Goal: Task Accomplishment & Management: Manage account settings

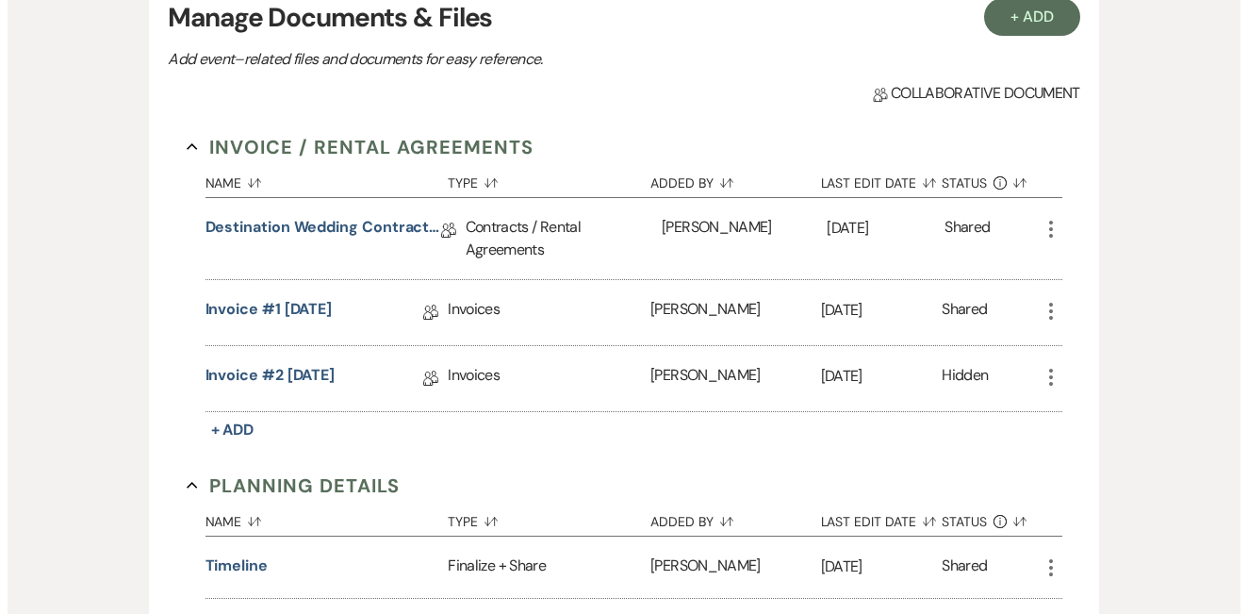
scroll to position [472, 0]
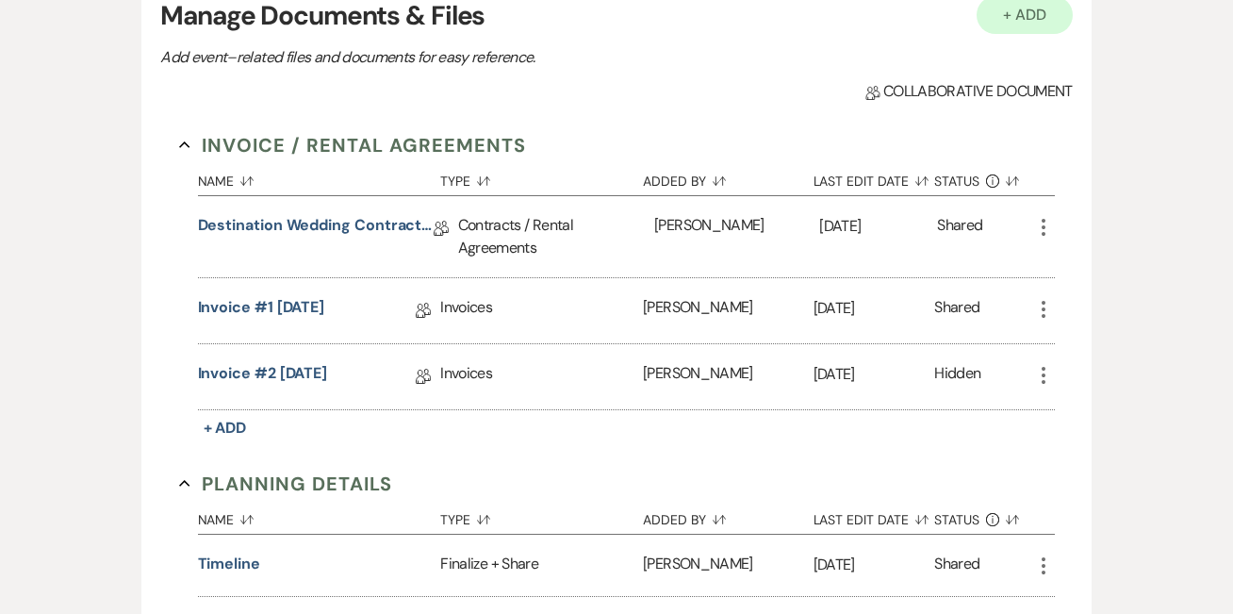
click at [1031, 21] on button "+ Add" at bounding box center [1024, 15] width 96 height 38
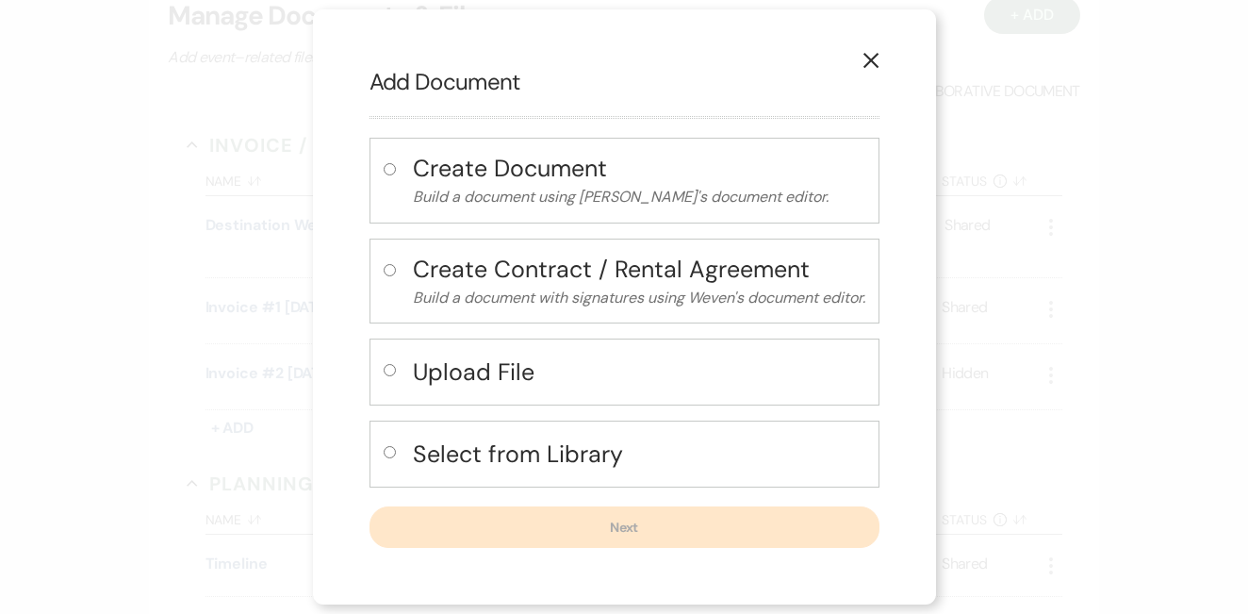
click at [458, 379] on h4 "Upload File" at bounding box center [639, 371] width 452 height 33
radio input "true"
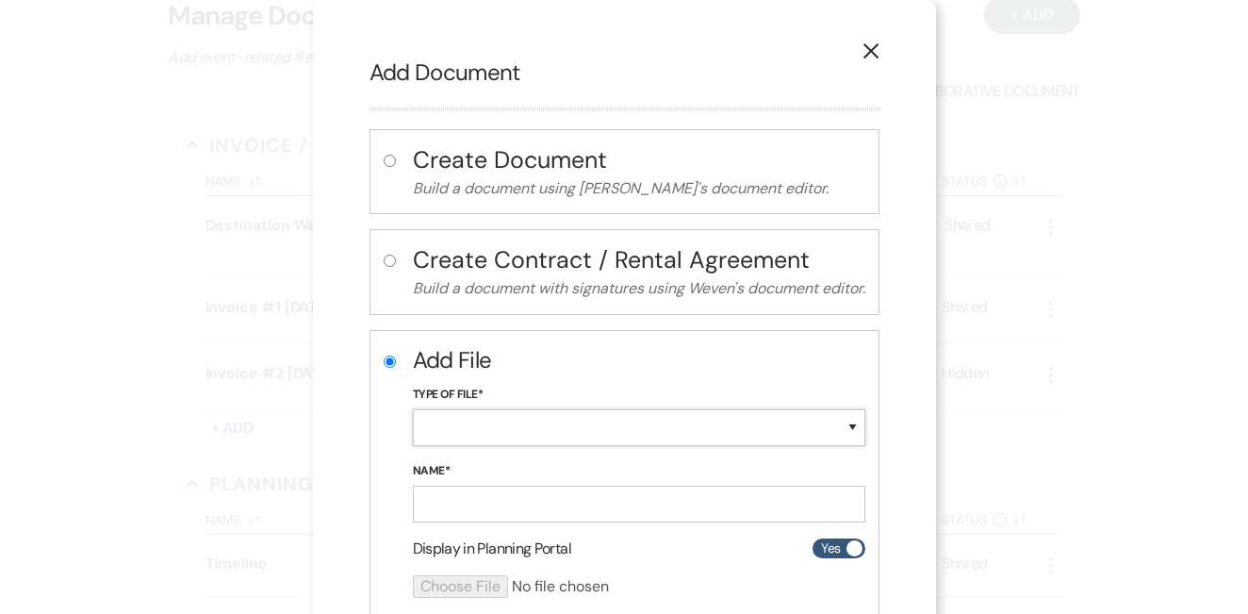
select select "18"
click at [476, 508] on input "Name*" at bounding box center [639, 503] width 452 height 37
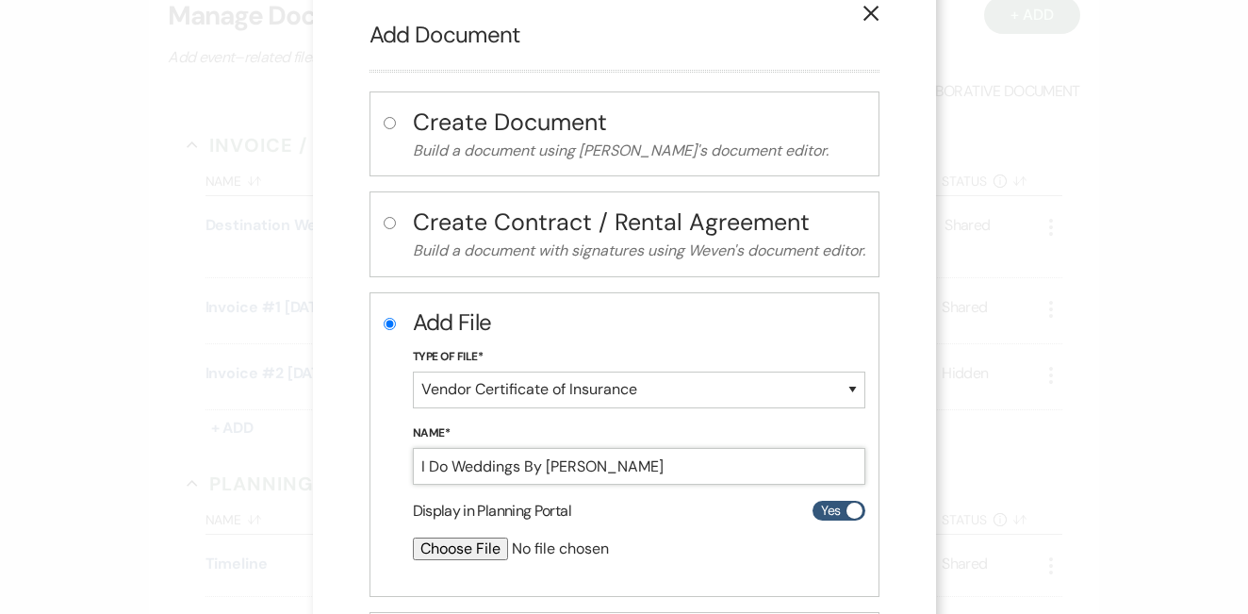
scroll to position [64, 0]
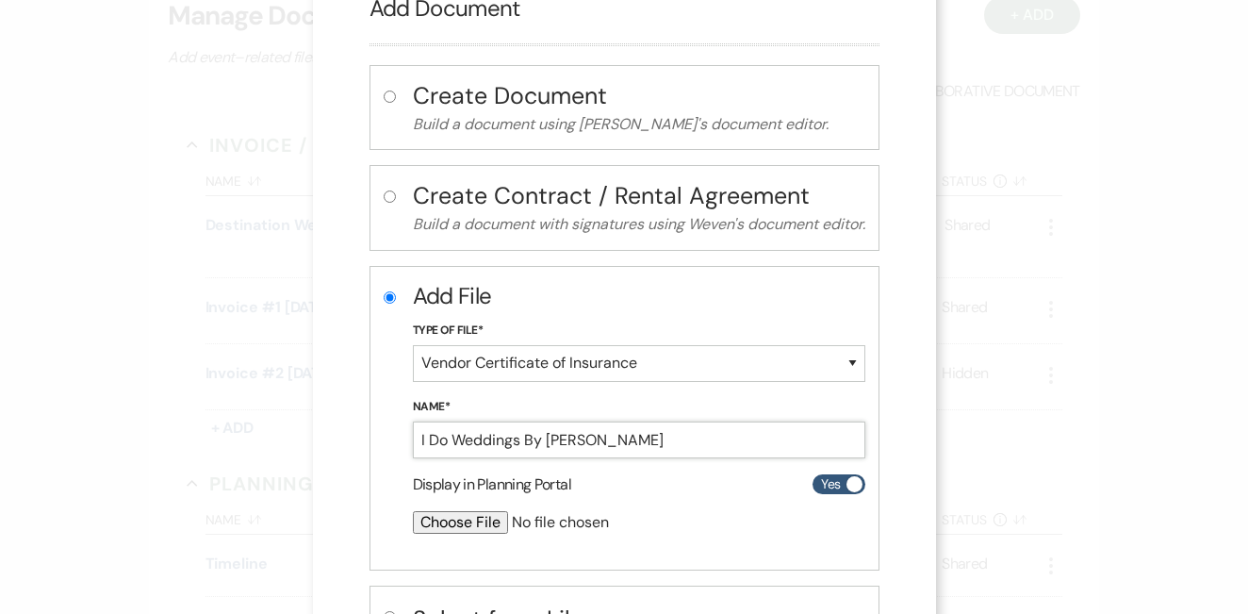
type input "I Do Weddings By [PERSON_NAME]"
click at [462, 518] on input "file" at bounding box center [589, 522] width 353 height 23
type input "C:\fakepath\[PERSON_NAME] Form 20250917-151533.pdf"
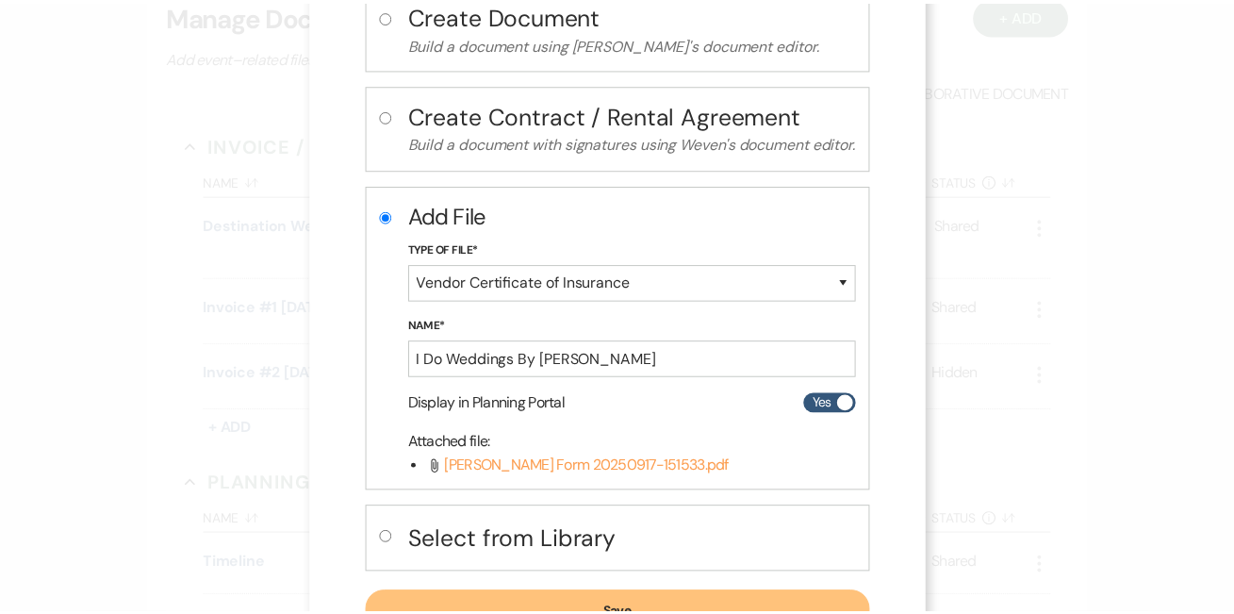
scroll to position [196, 0]
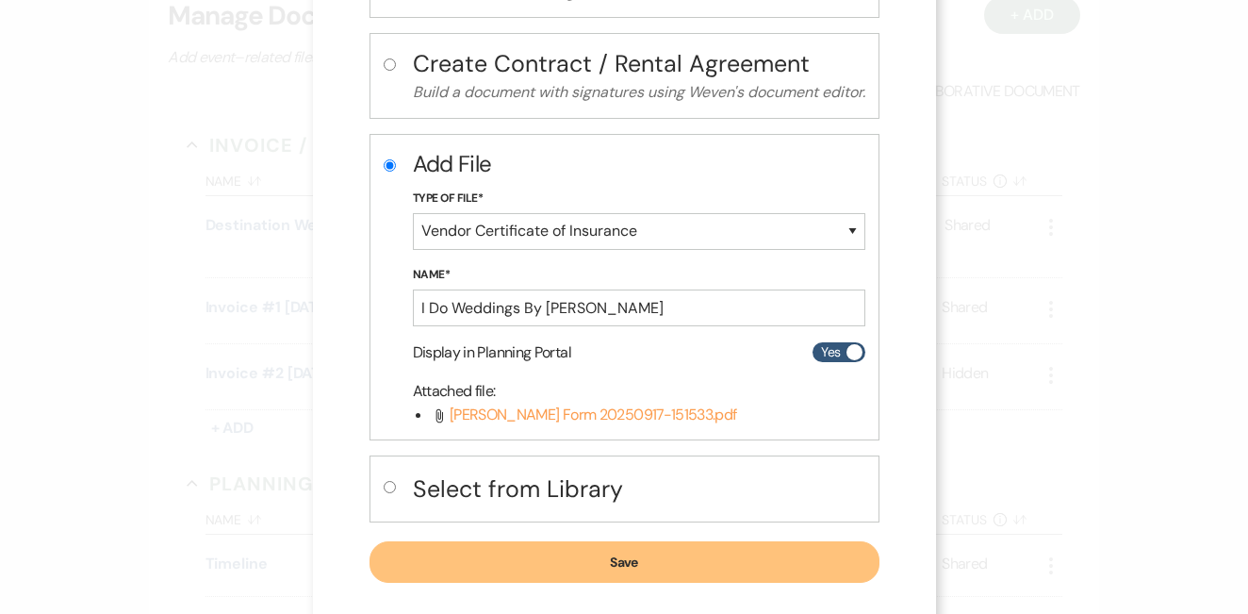
click at [622, 578] on button "Save" at bounding box center [624, 561] width 510 height 41
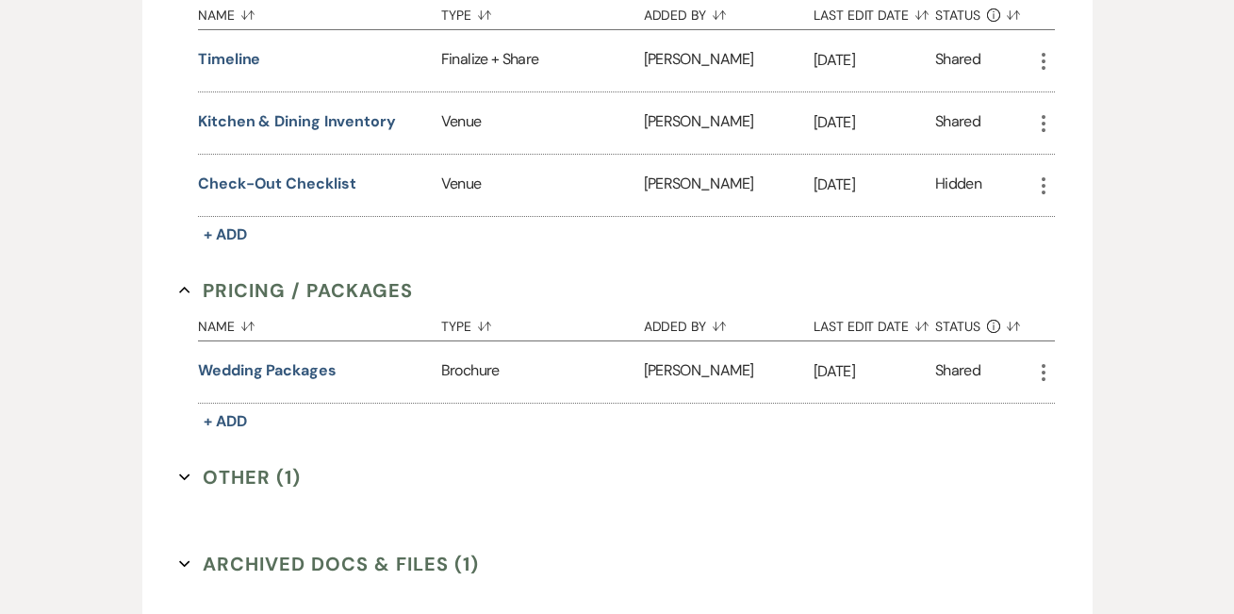
scroll to position [1079, 0]
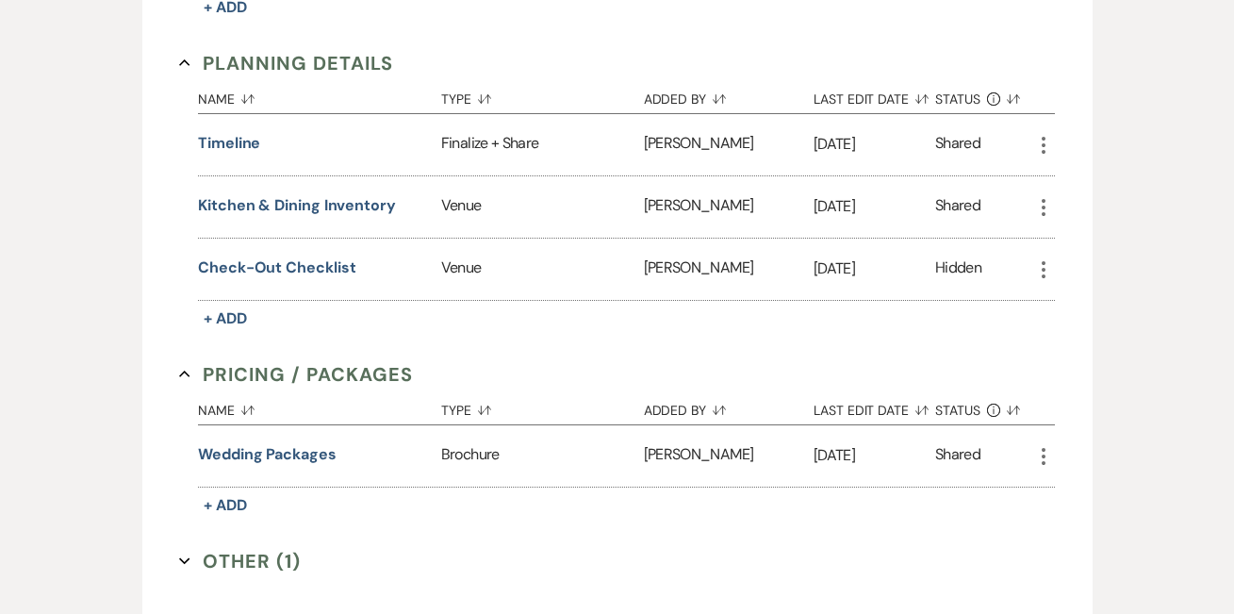
click at [247, 558] on button "Other (1) Expand" at bounding box center [240, 561] width 122 height 28
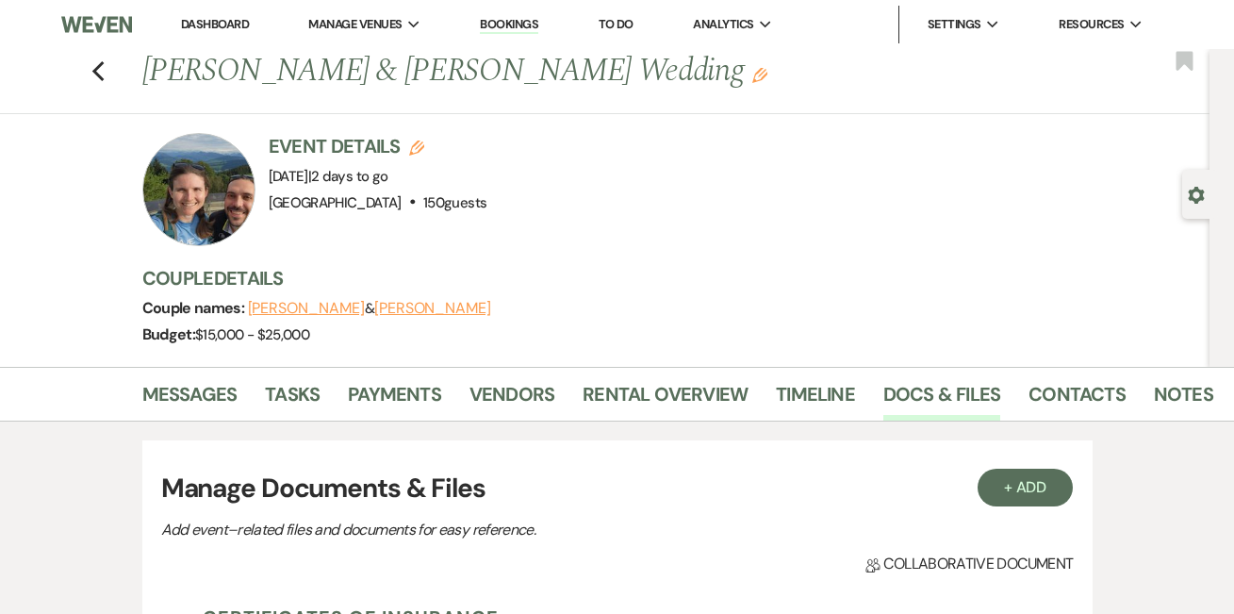
scroll to position [0, 0]
click at [197, 17] on link "Dashboard" at bounding box center [215, 24] width 68 height 16
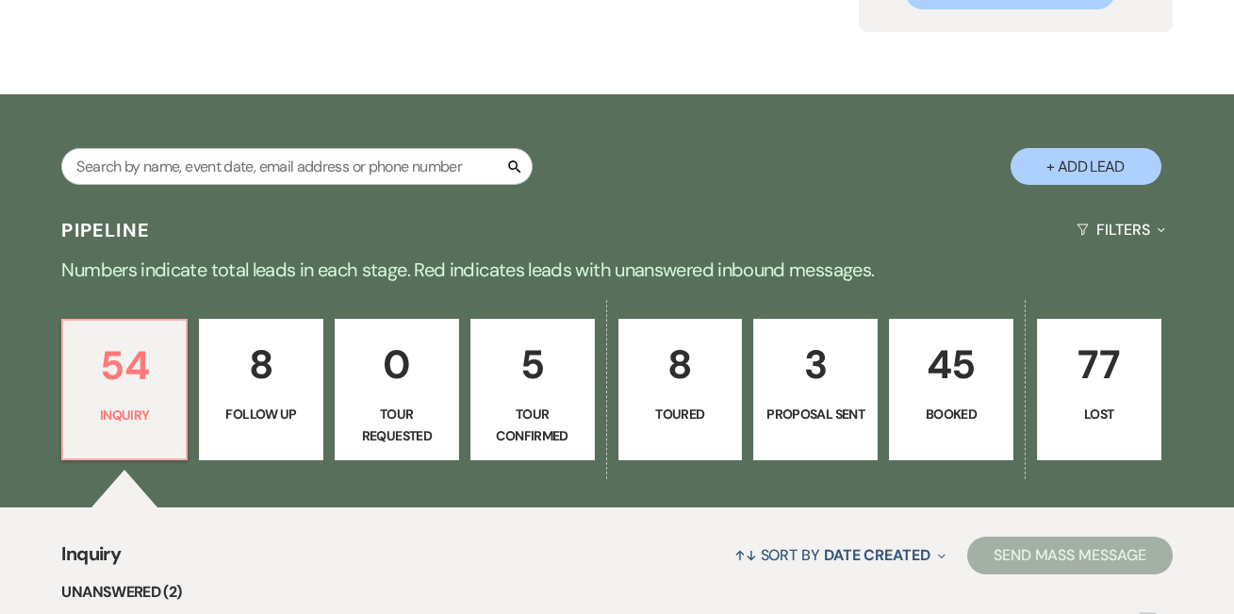
click at [820, 399] on link "3 Proposal Sent" at bounding box center [815, 389] width 124 height 141
select select "6"
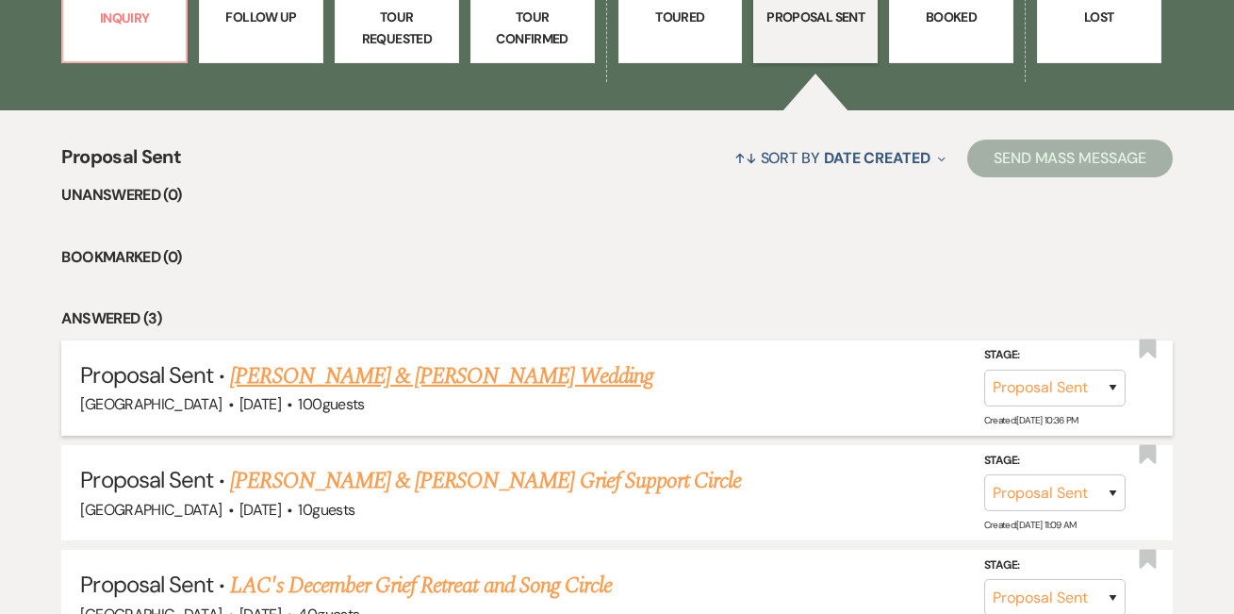
scroll to position [645, 0]
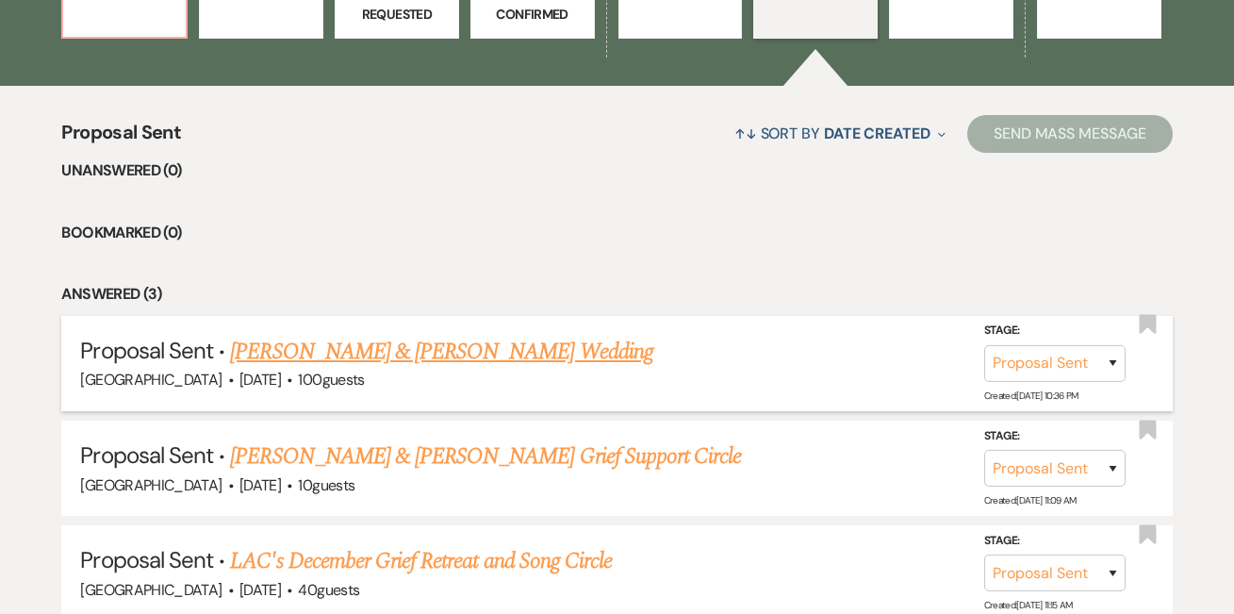
click at [577, 349] on link "[PERSON_NAME] & [PERSON_NAME] Wedding" at bounding box center [441, 352] width 422 height 34
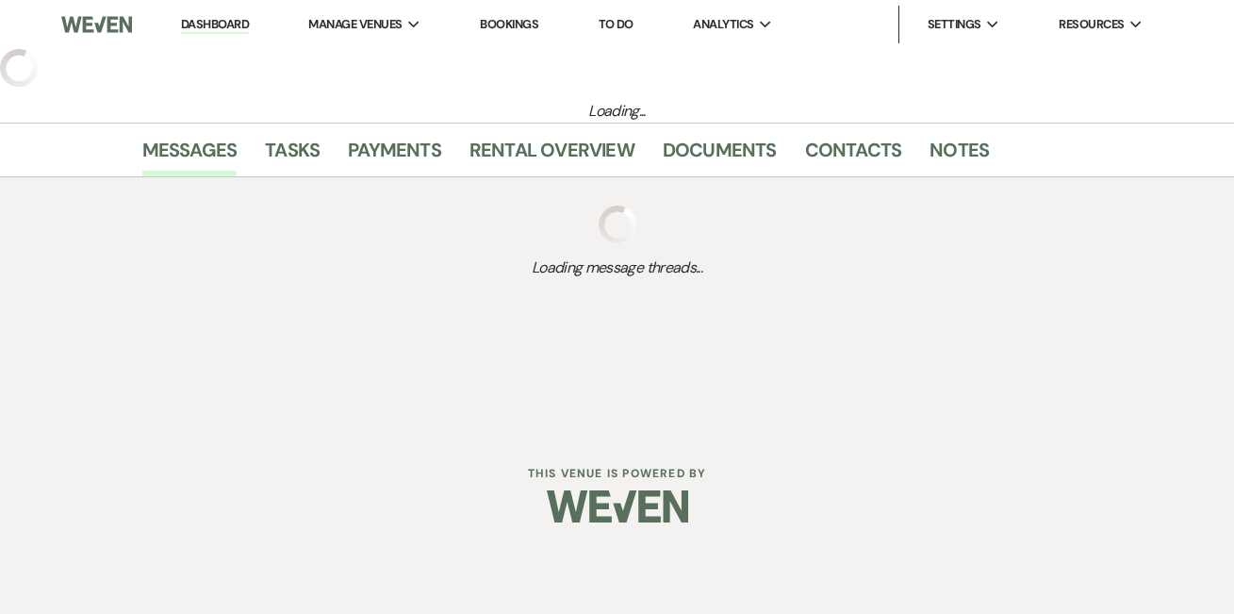
select select "6"
select select "5"
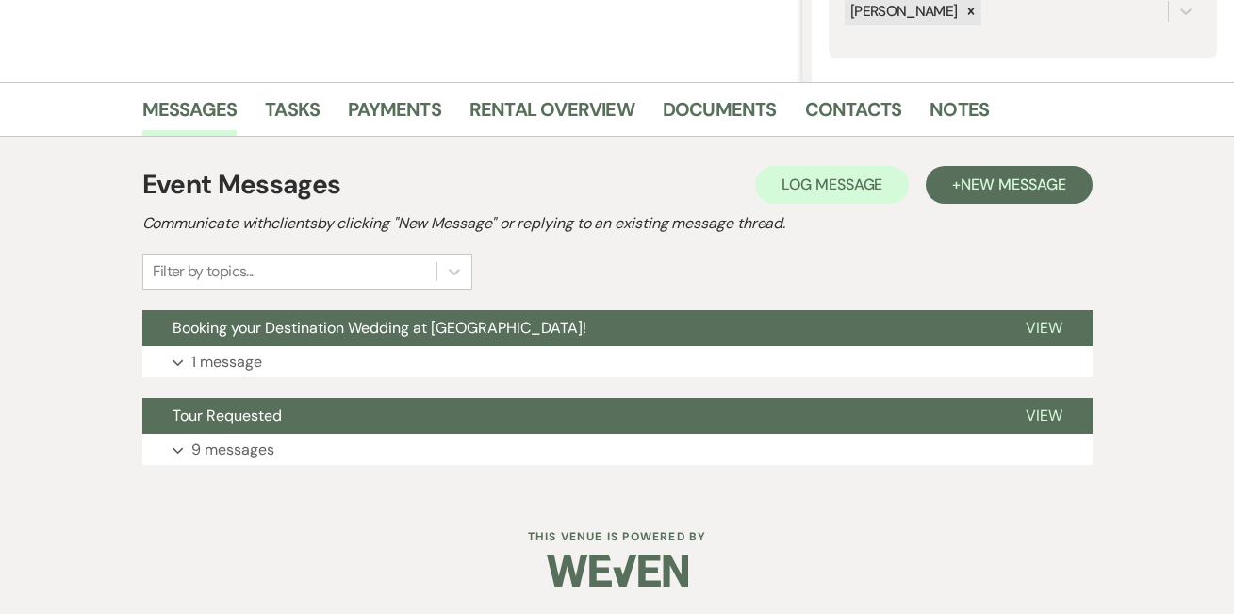
scroll to position [390, 0]
click at [525, 361] on button "Expand 1 message" at bounding box center [617, 363] width 950 height 32
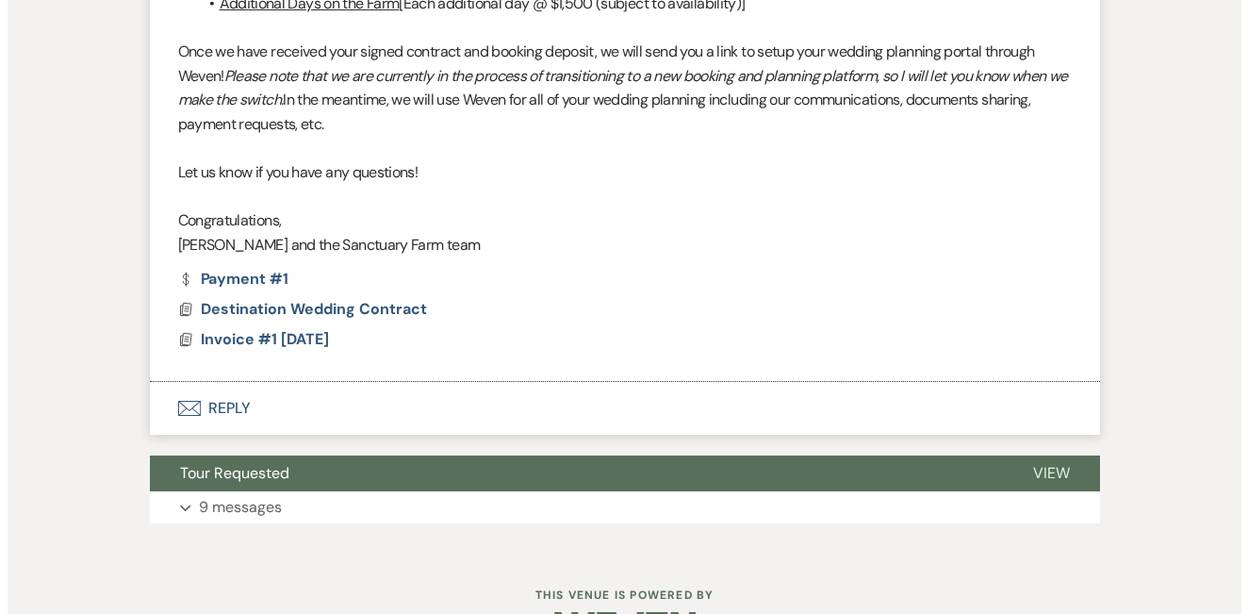
scroll to position [1543, 0]
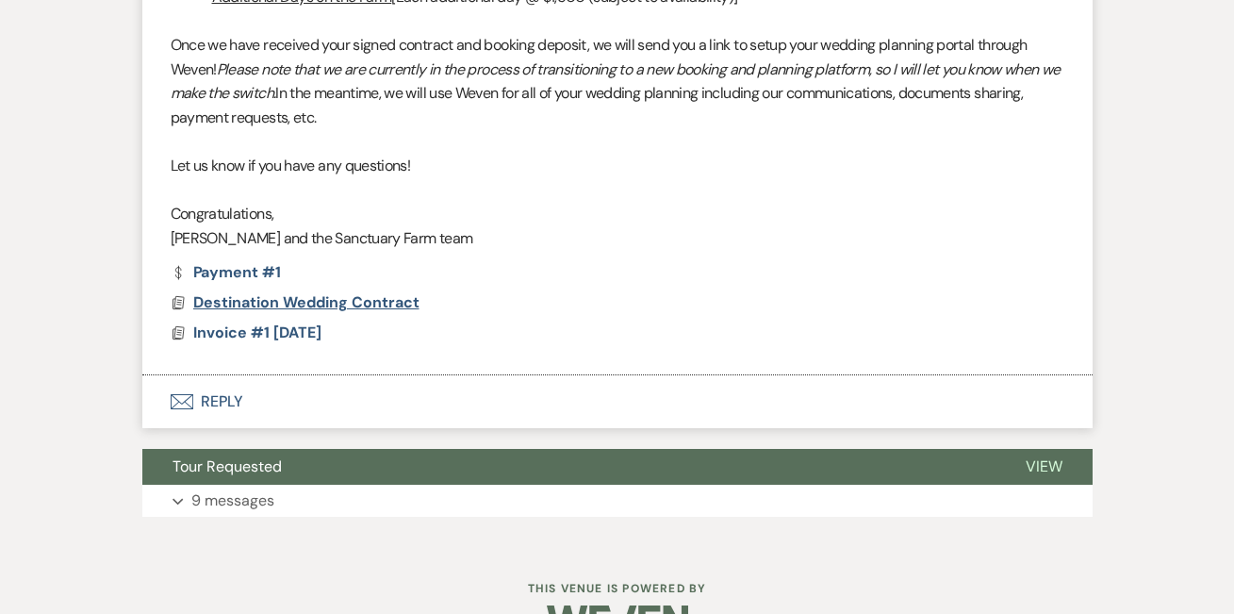
click at [327, 292] on span "Destination Wedding Contract" at bounding box center [306, 302] width 226 height 20
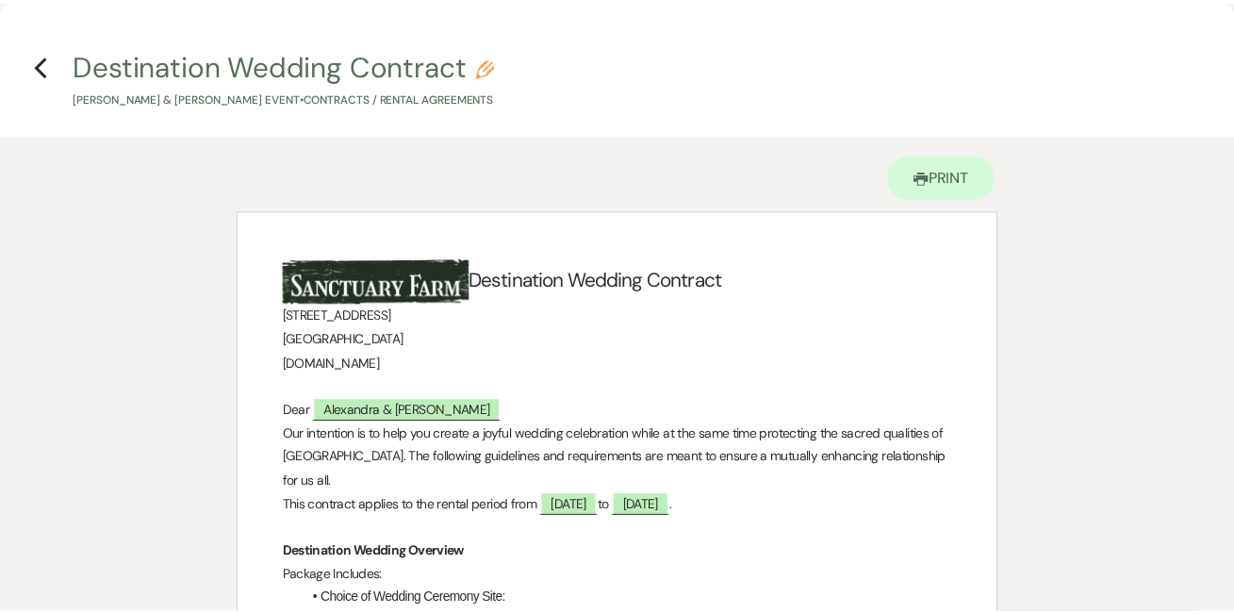
scroll to position [0, 0]
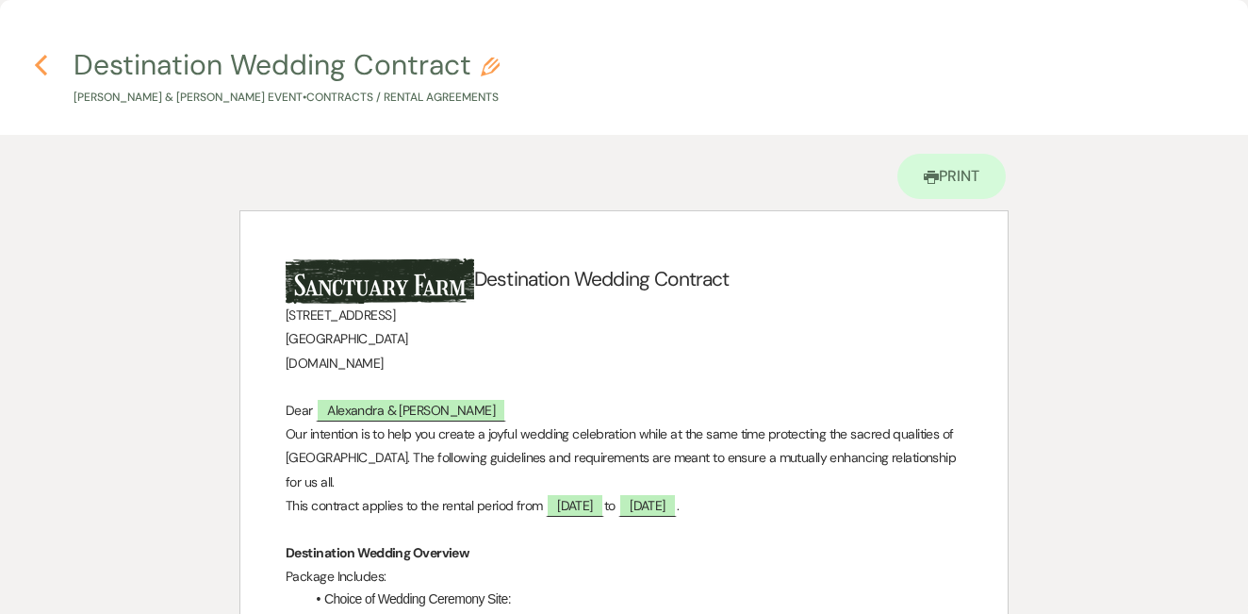
click at [43, 59] on use "button" at bounding box center [41, 65] width 12 height 21
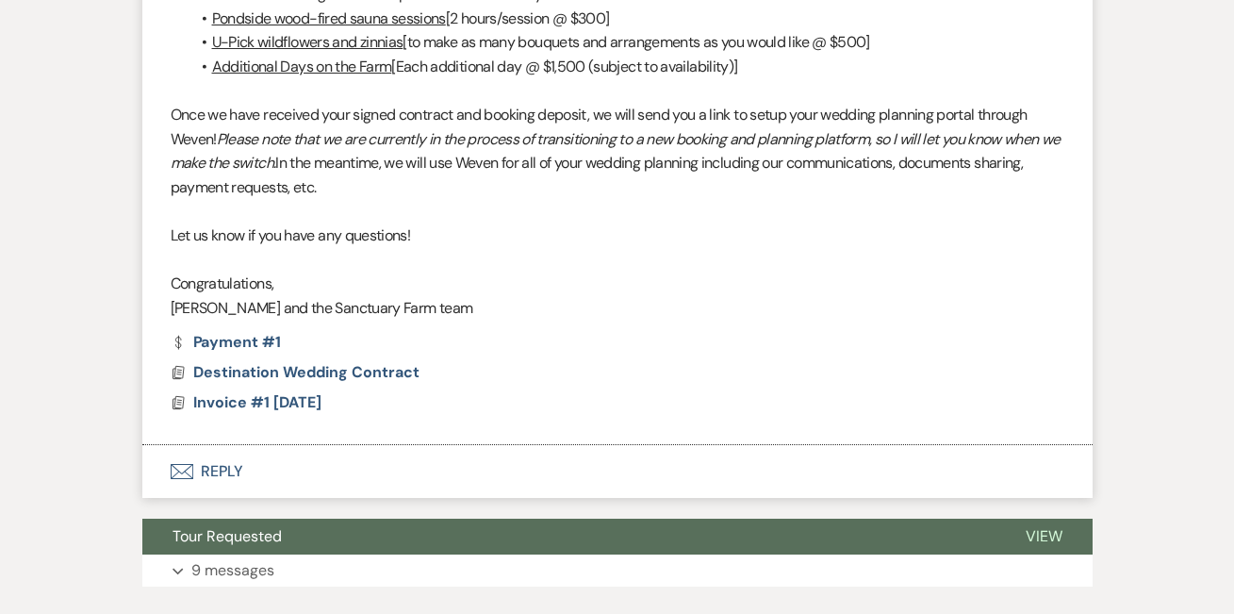
click at [224, 446] on button "Envelope Reply" at bounding box center [617, 471] width 950 height 53
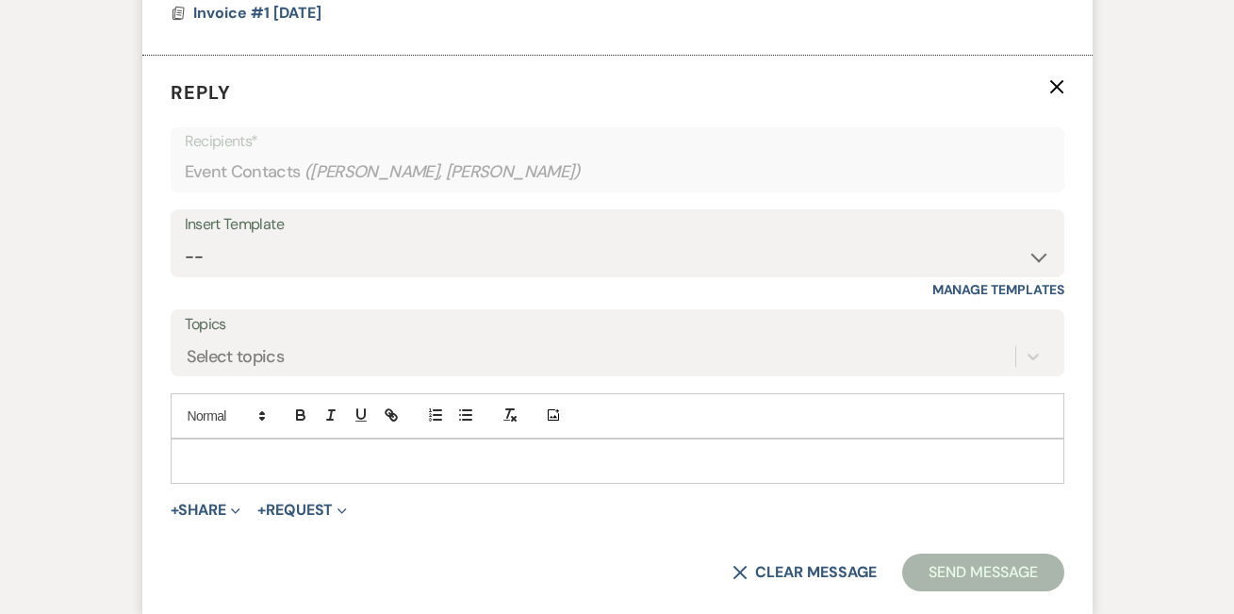
scroll to position [1866, 0]
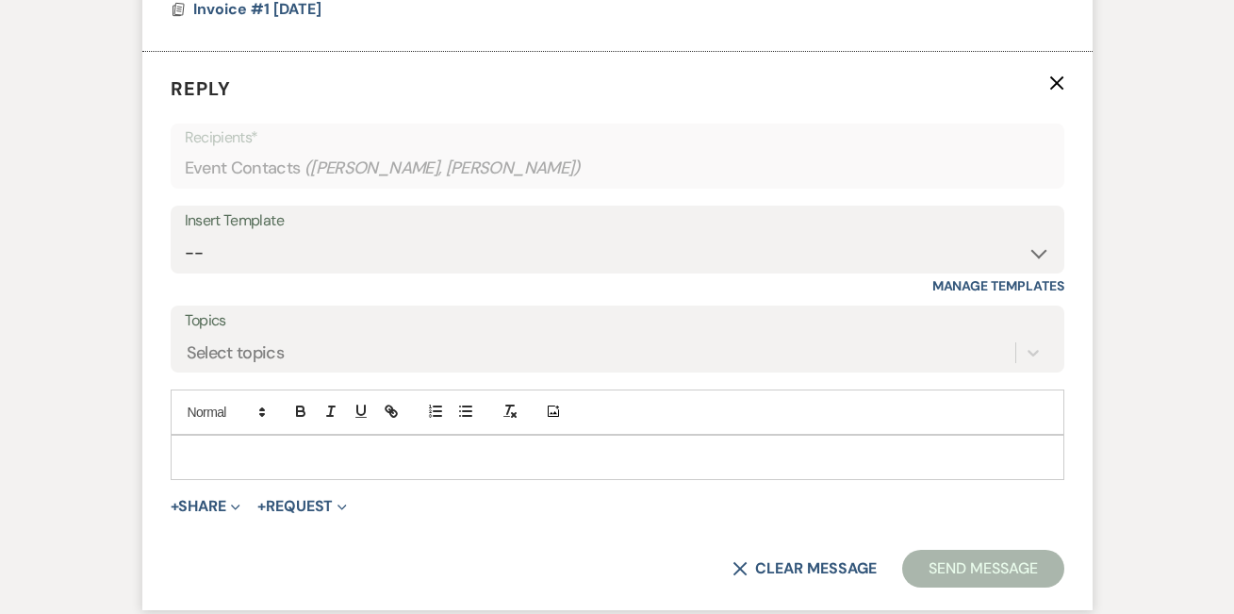
click at [238, 447] on p at bounding box center [617, 457] width 863 height 21
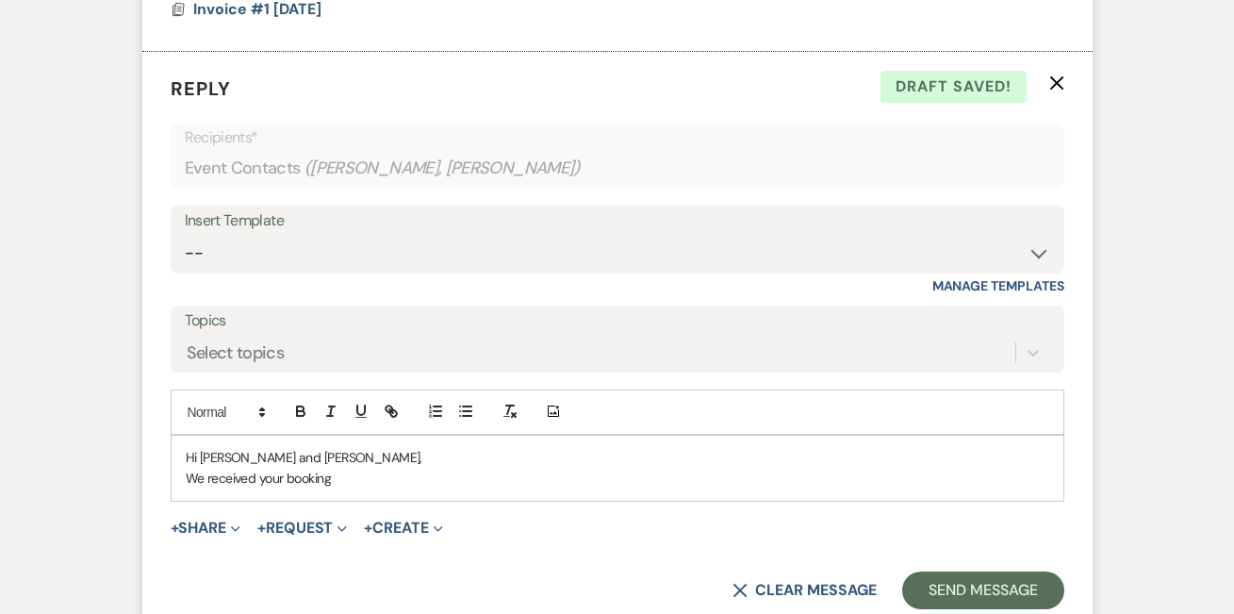
drag, startPoint x: 345, startPoint y: 451, endPoint x: 208, endPoint y: 451, distance: 136.7
click at [208, 467] on p "We received your booking" at bounding box center [617, 477] width 863 height 21
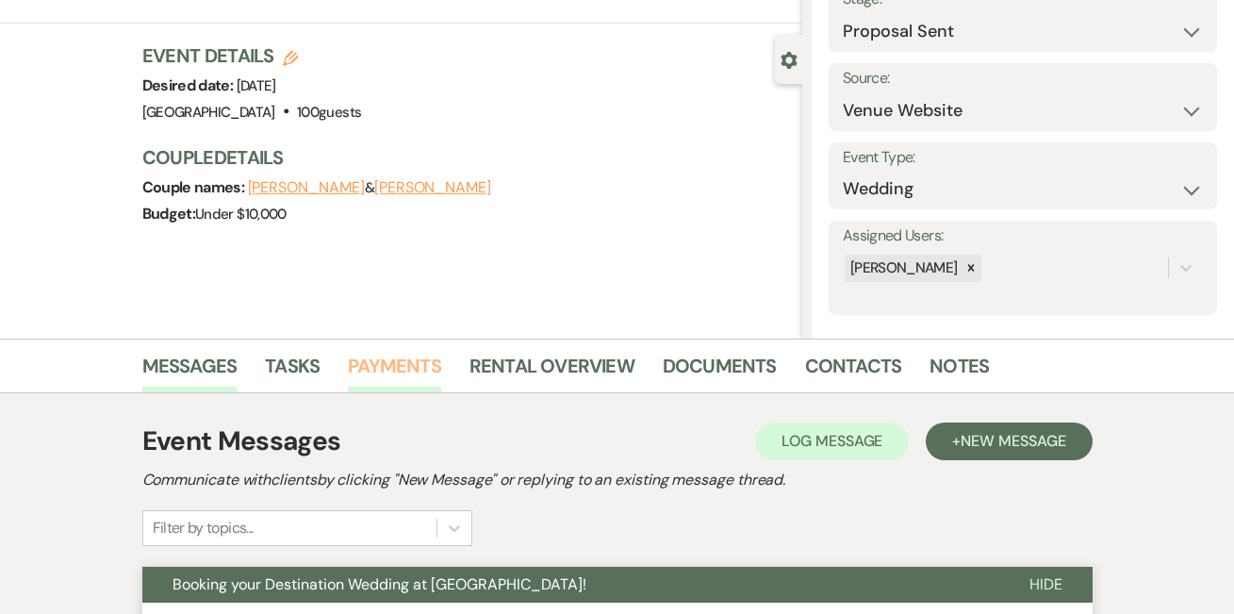
click at [394, 353] on link "Payments" at bounding box center [394, 371] width 93 height 41
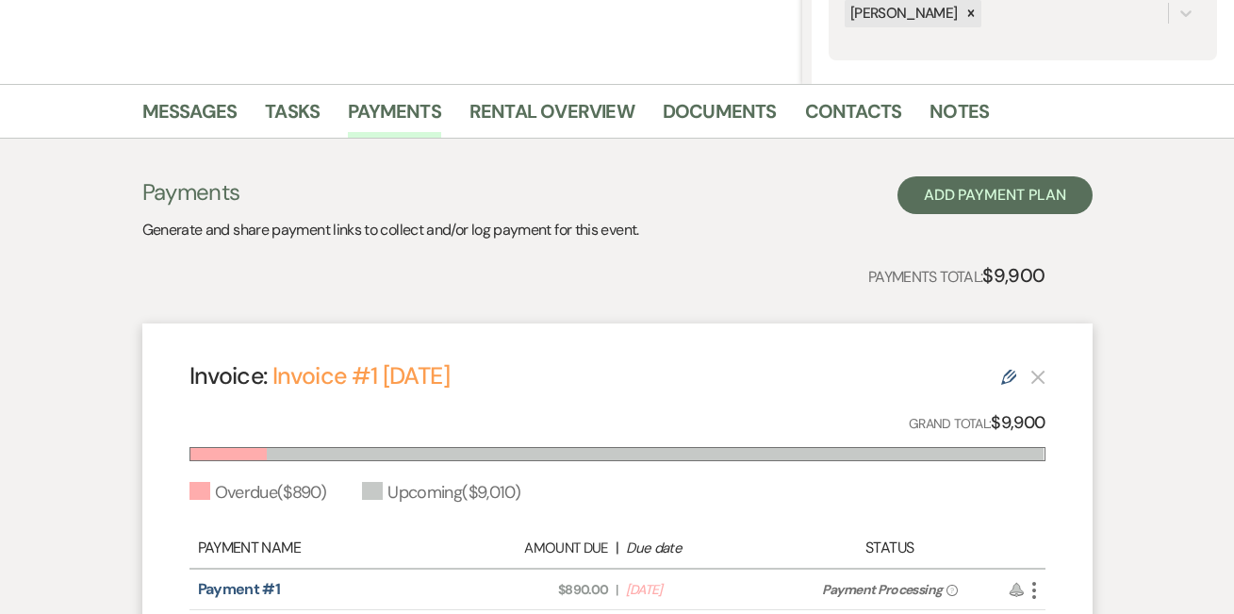
scroll to position [369, 0]
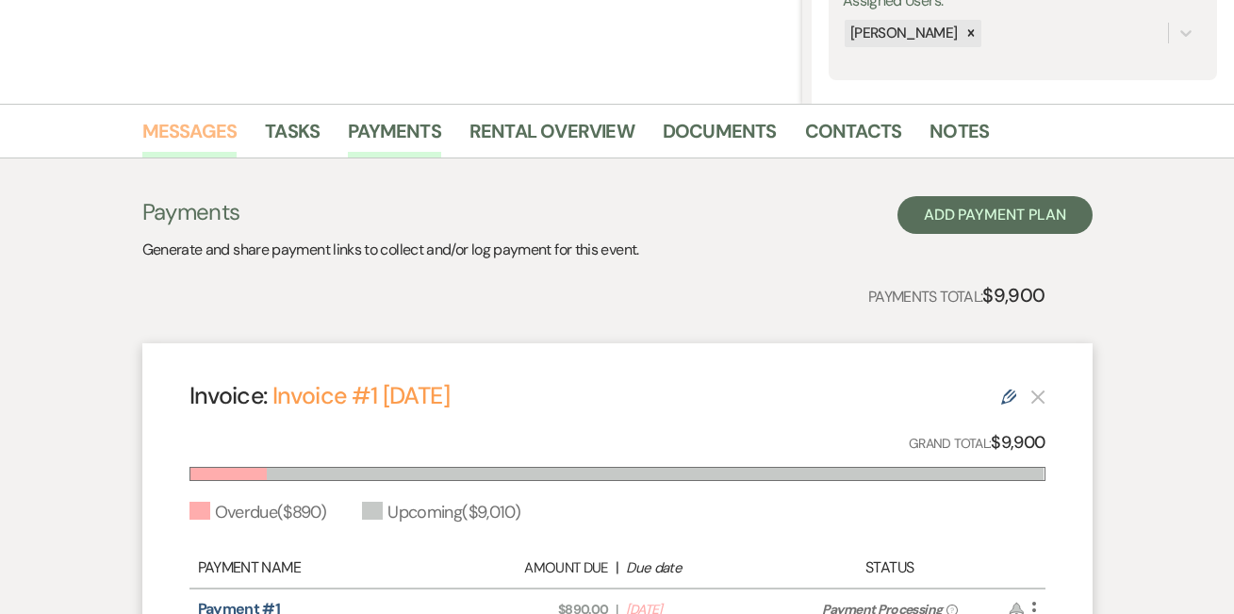
click at [204, 123] on link "Messages" at bounding box center [189, 136] width 95 height 41
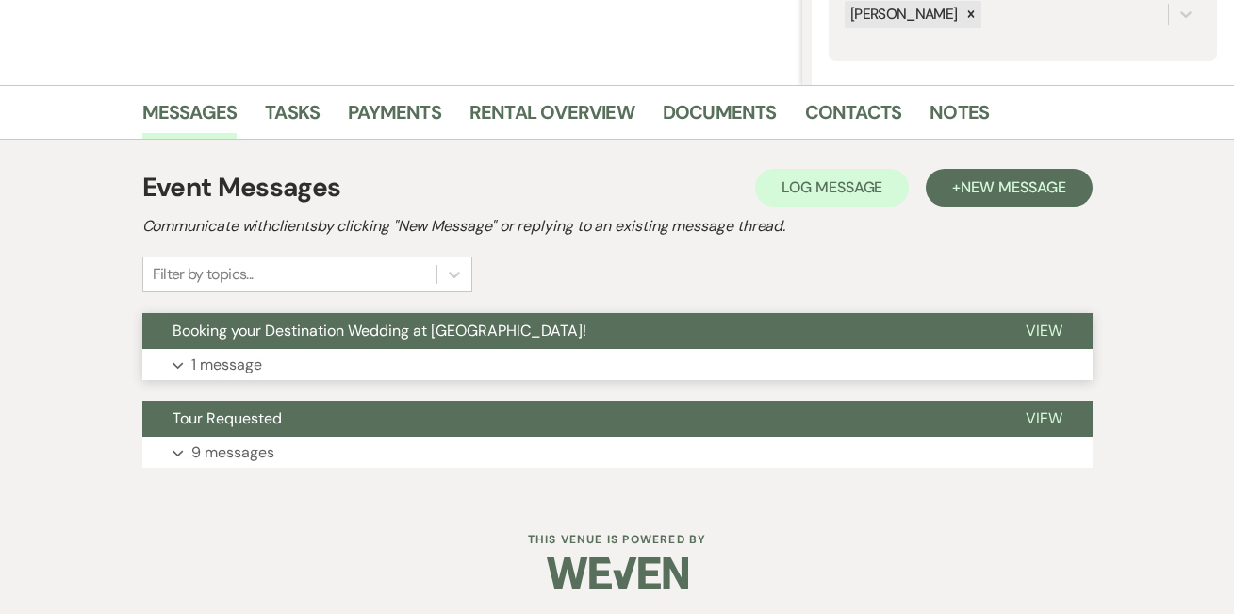
click at [336, 369] on button "Expand 1 message" at bounding box center [617, 365] width 950 height 32
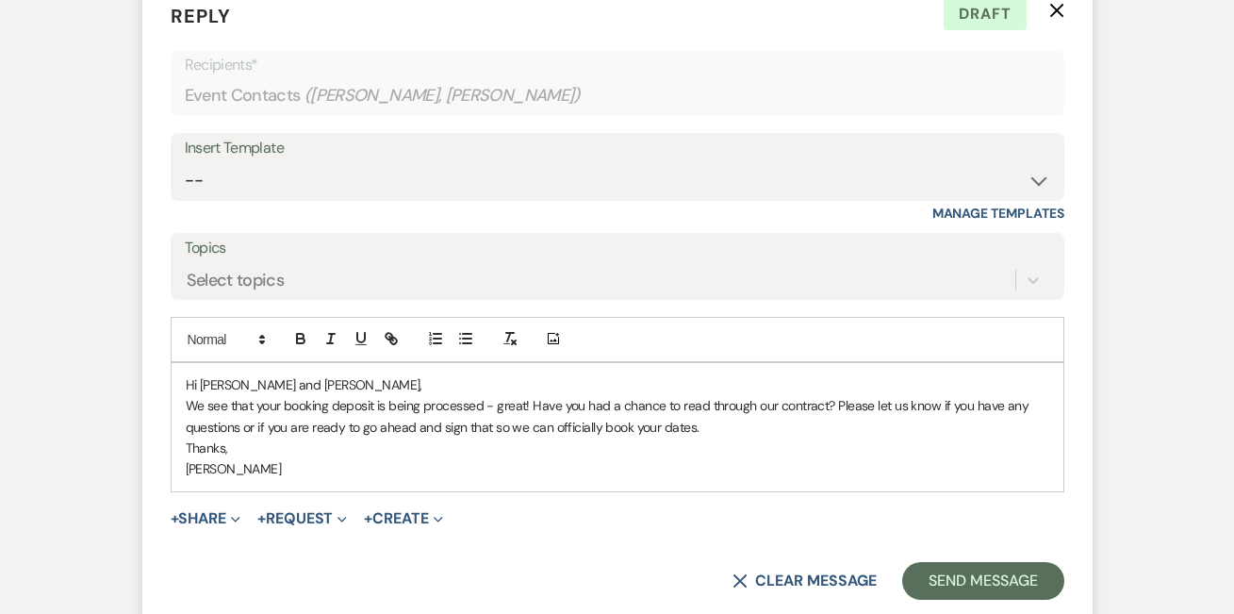
scroll to position [1954, 0]
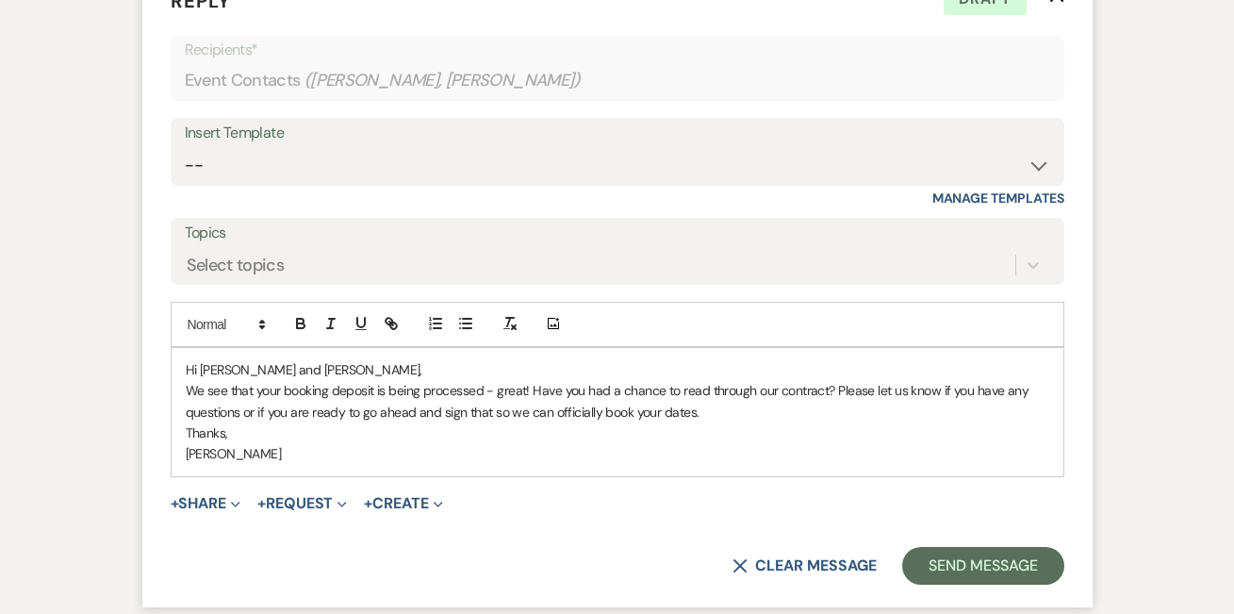
click at [306, 443] on p "[PERSON_NAME]" at bounding box center [617, 453] width 863 height 21
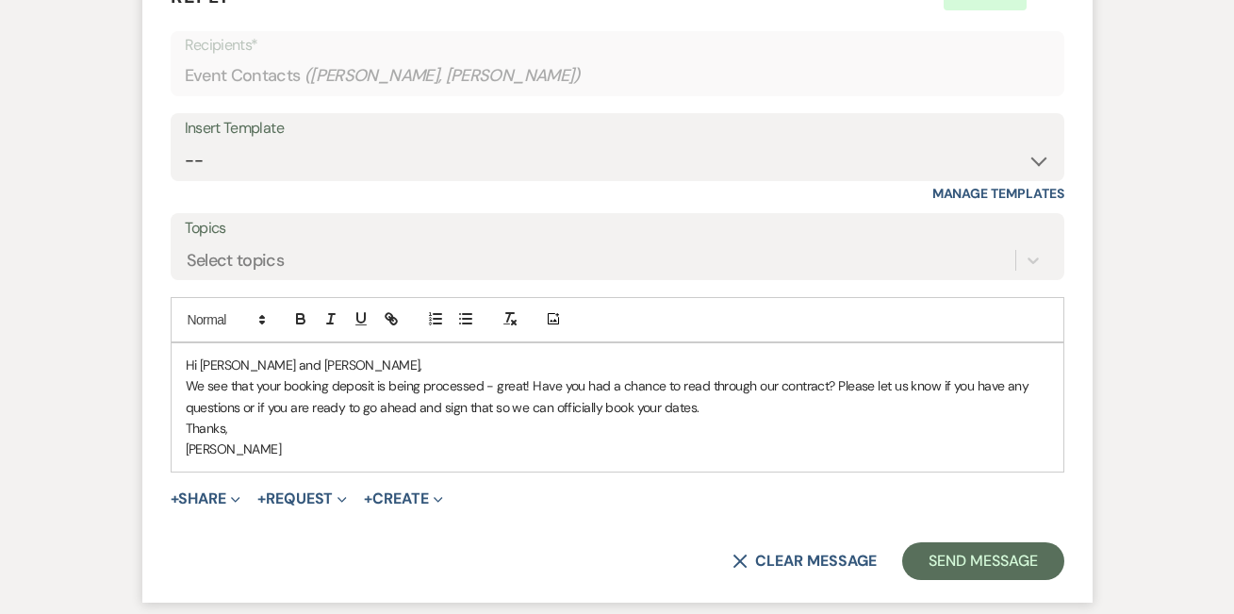
scroll to position [1961, 0]
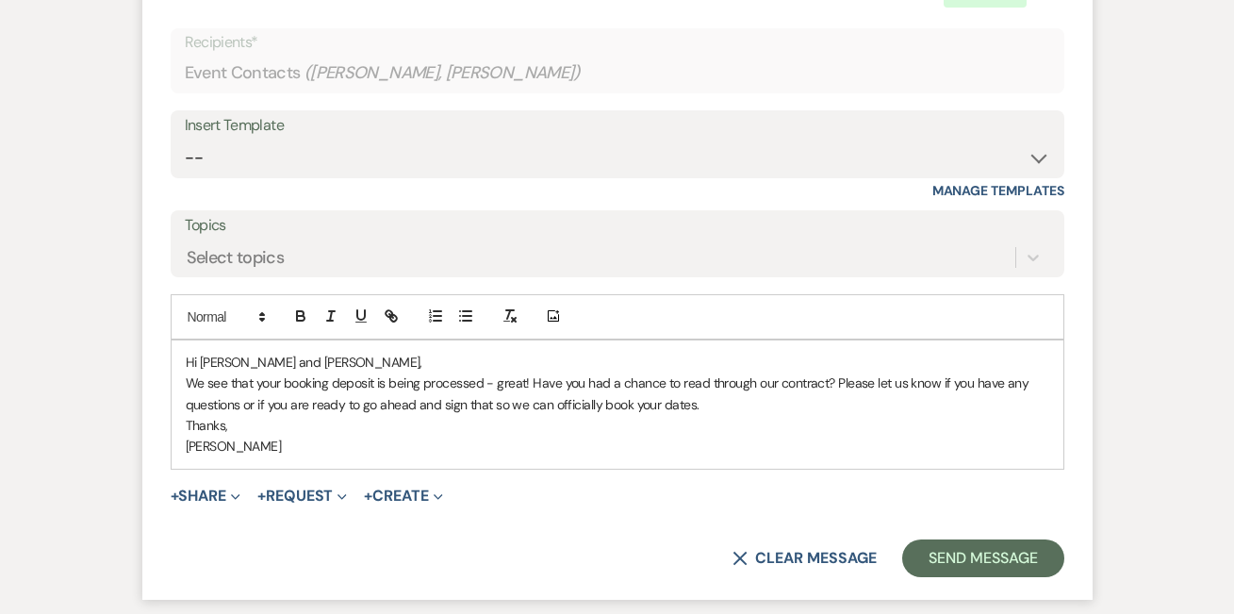
click at [498, 372] on p "We see that your booking deposit is being processed - great! Have you had a cha…" at bounding box center [617, 393] width 863 height 42
click at [529, 385] on p "We see that your booking deposit is being processed - great! Have you had a cha…" at bounding box center [617, 393] width 863 height 42
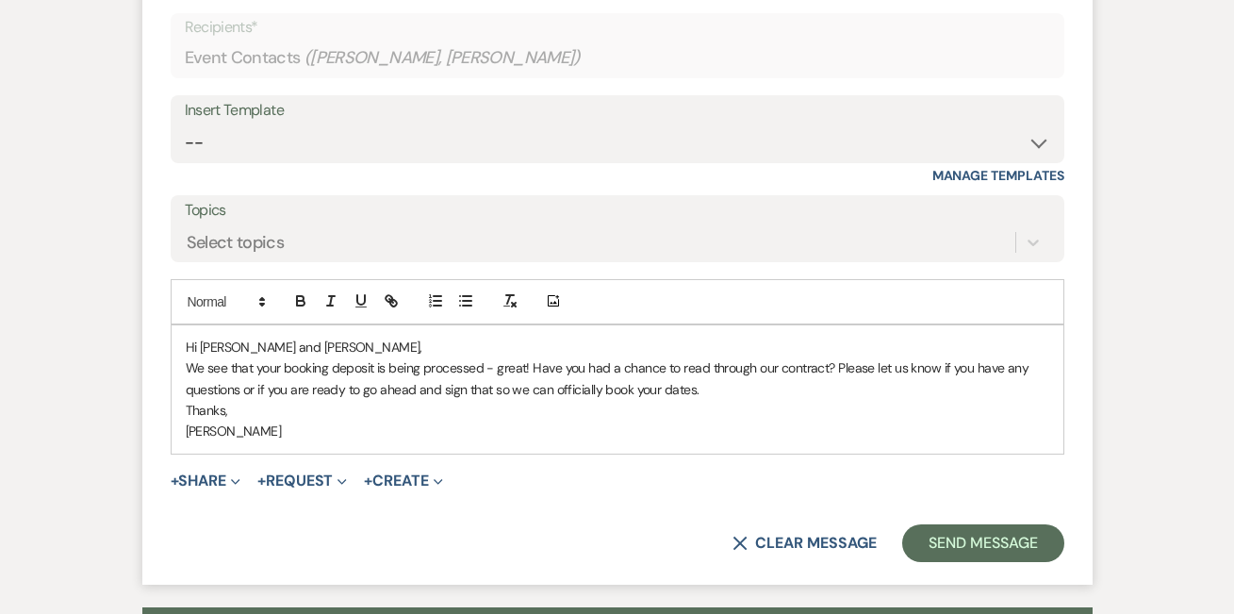
scroll to position [1978, 0]
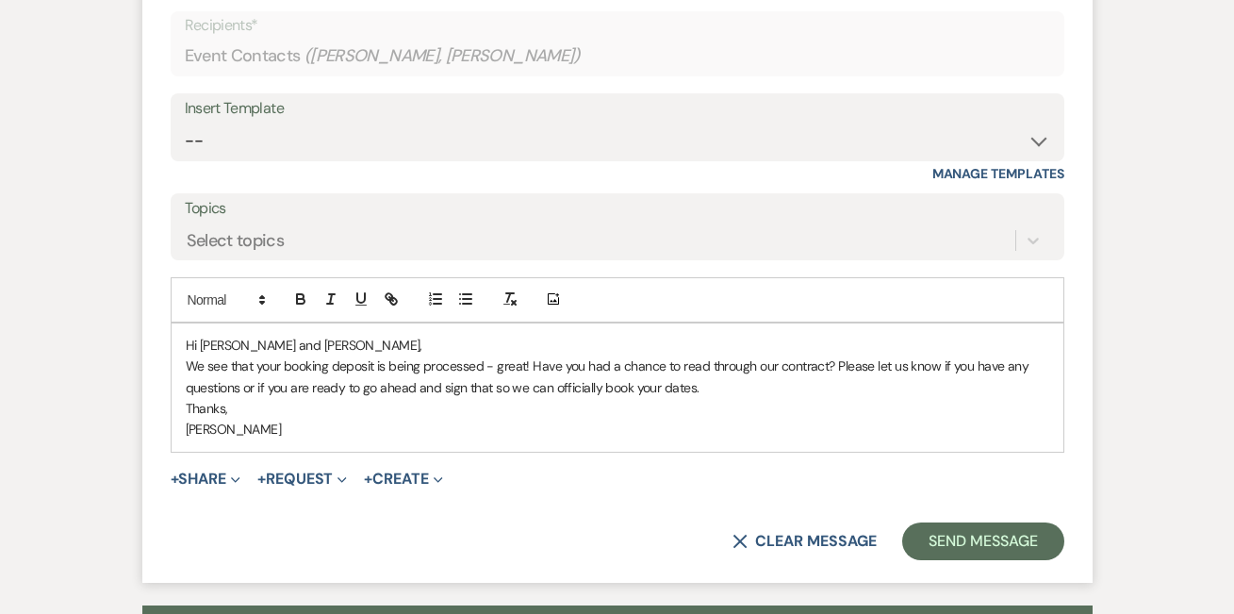
click at [777, 355] on p "We see that your booking deposit is being processed - great! Have you had a cha…" at bounding box center [617, 376] width 863 height 42
click at [843, 398] on p "Thanks," at bounding box center [617, 408] width 863 height 21
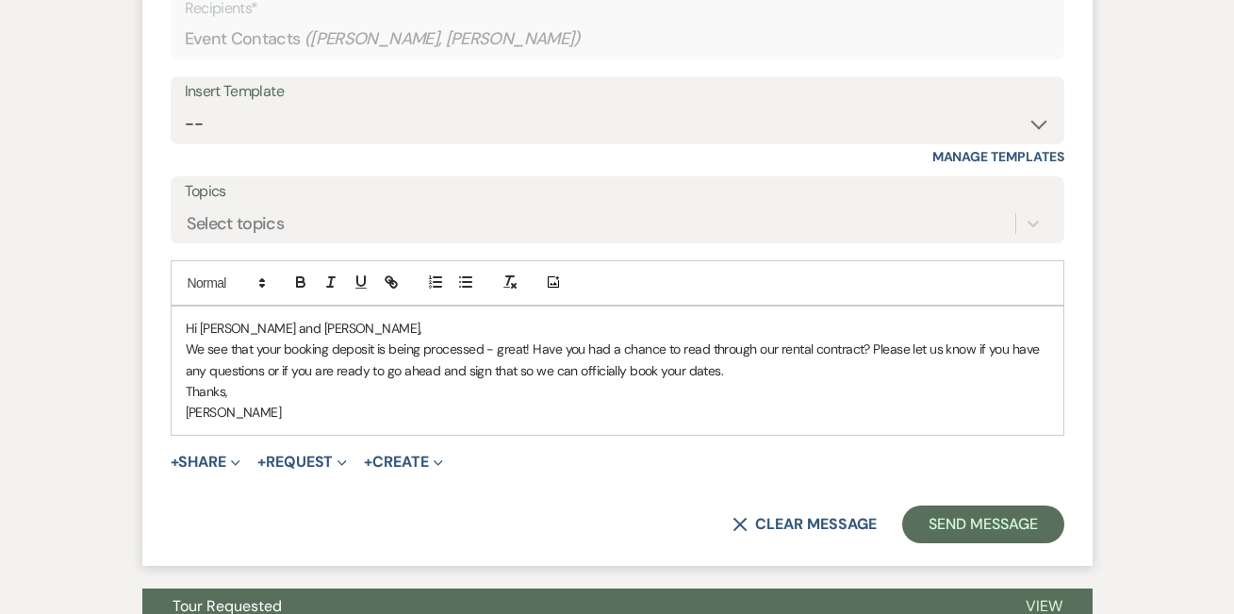
click at [818, 381] on p "Thanks," at bounding box center [617, 391] width 863 height 21
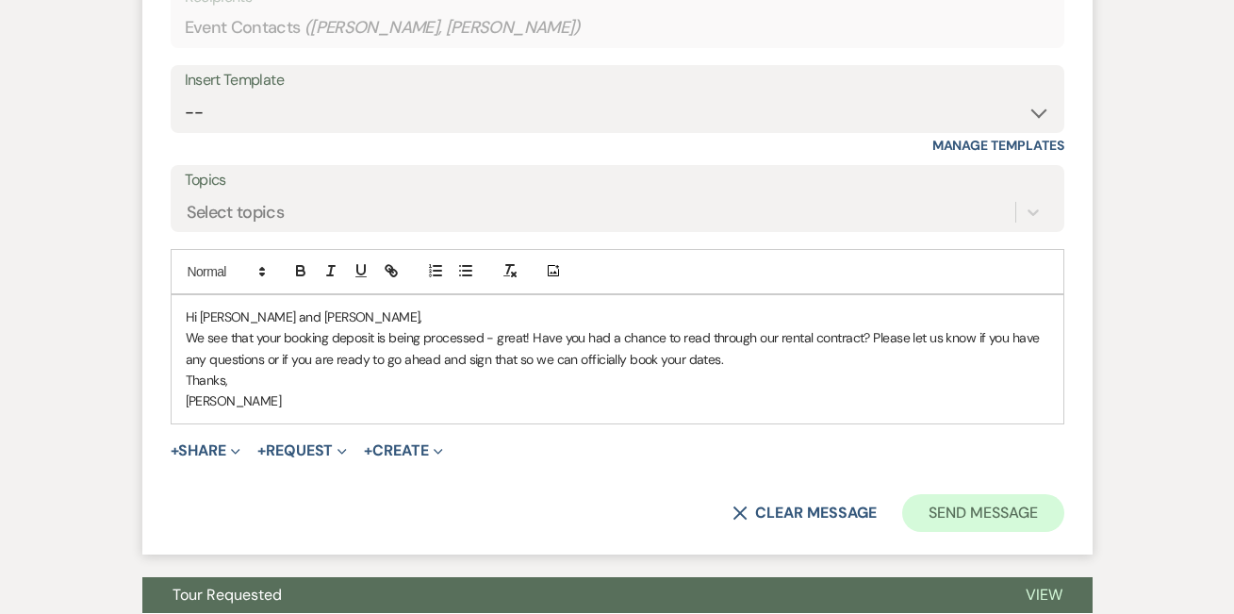
click at [929, 494] on button "Send Message" at bounding box center [982, 513] width 161 height 38
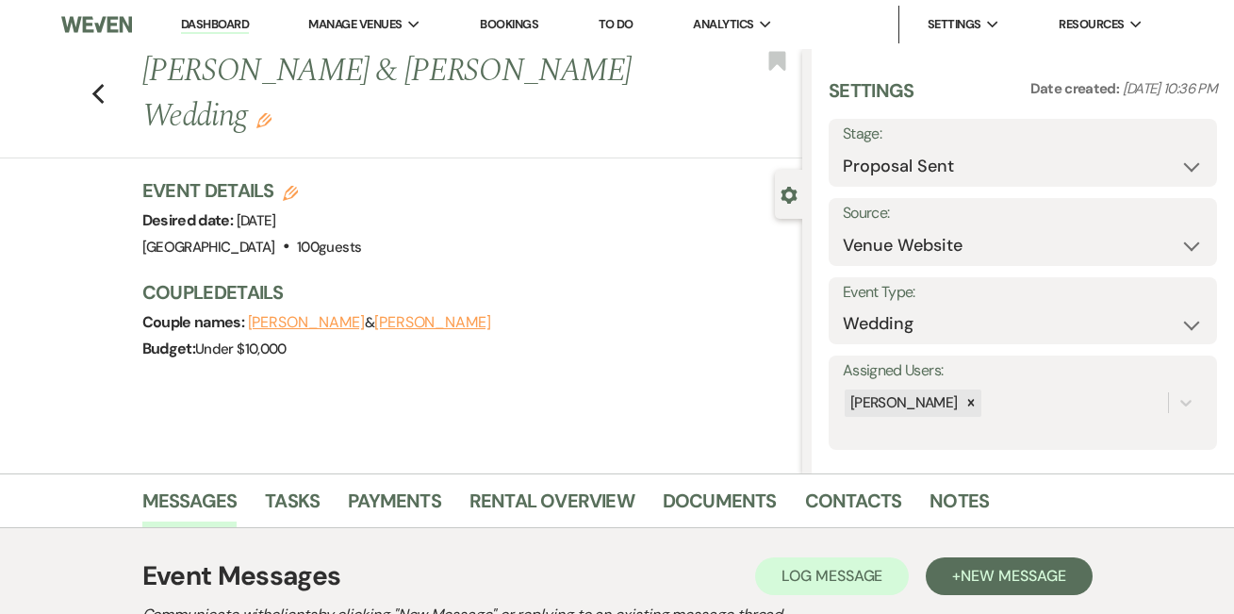
scroll to position [0, 0]
click at [192, 25] on link "Dashboard" at bounding box center [215, 25] width 68 height 18
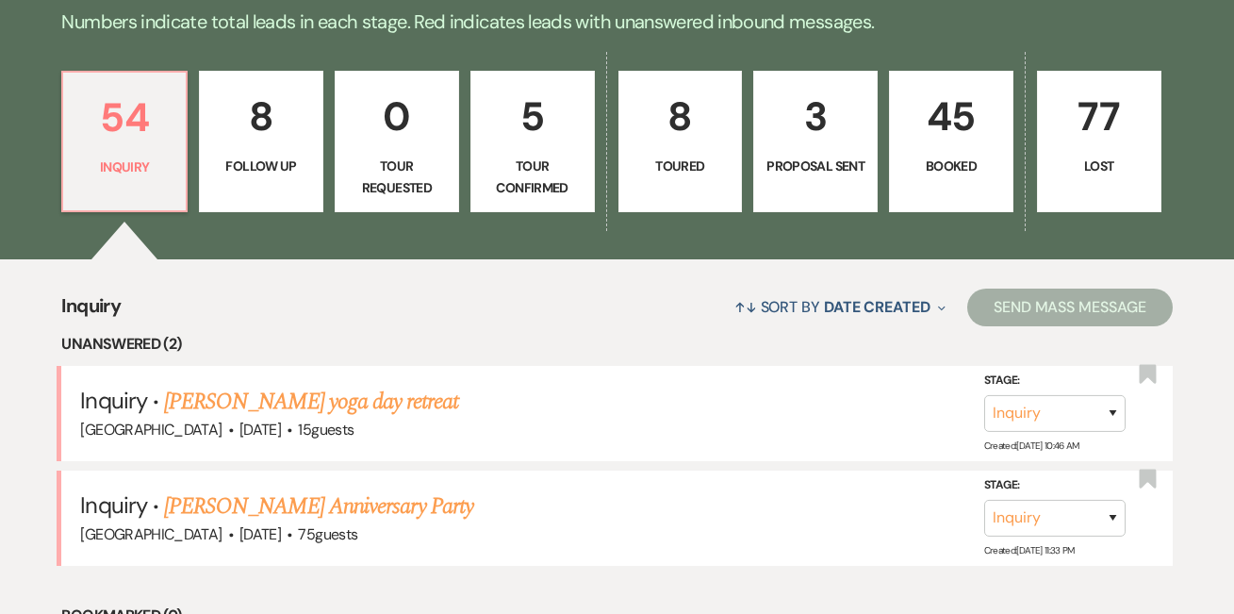
scroll to position [507, 0]
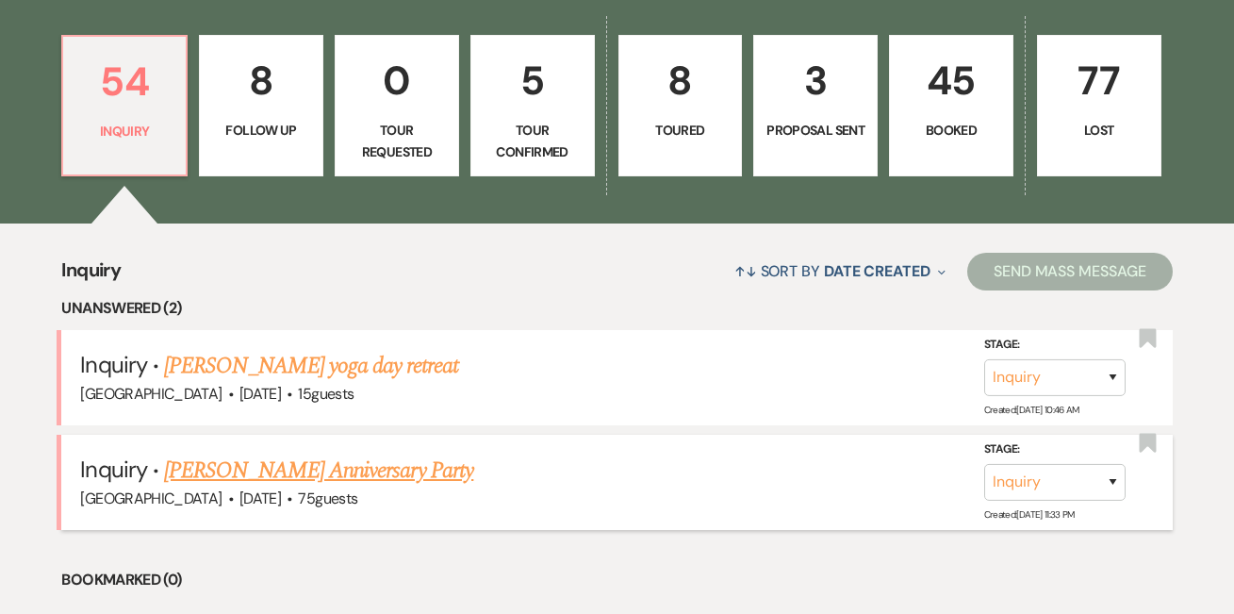
click at [360, 463] on link "[PERSON_NAME] Anniversary Party" at bounding box center [318, 470] width 309 height 34
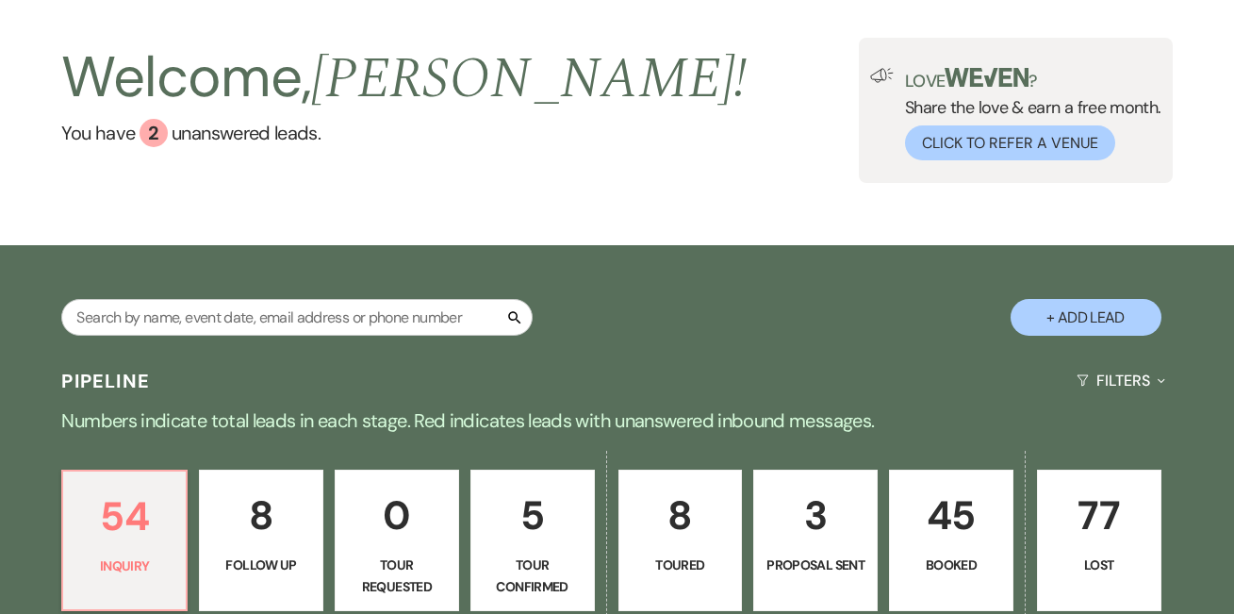
select select "5"
select select "17"
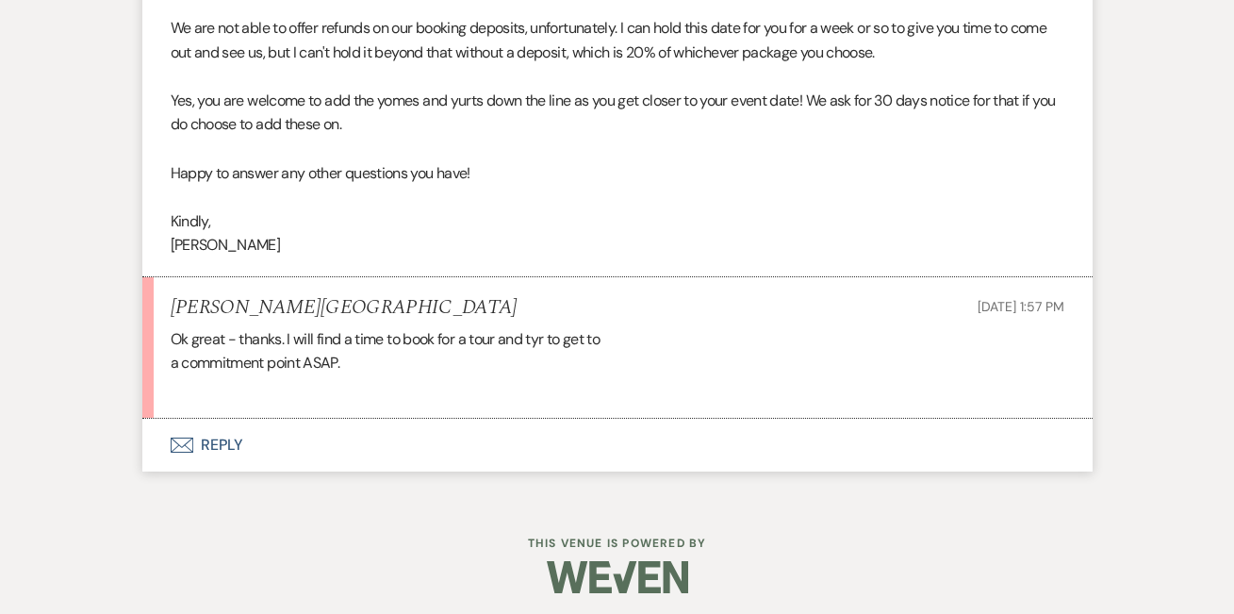
click at [228, 453] on button "Envelope Reply" at bounding box center [617, 444] width 950 height 53
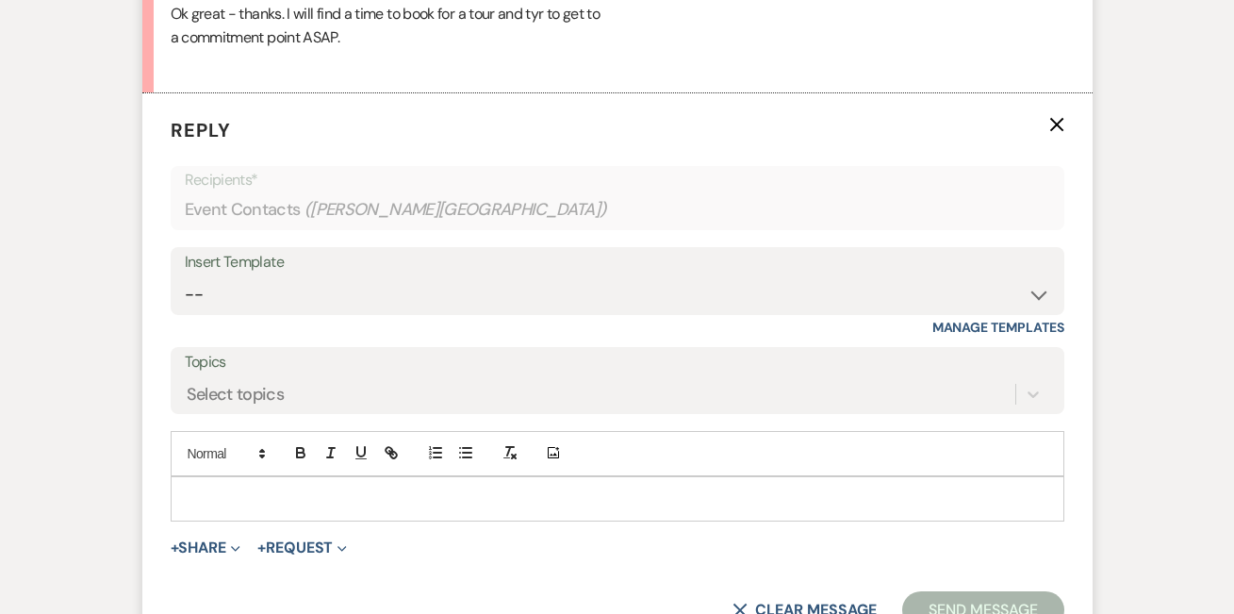
scroll to position [3277, 0]
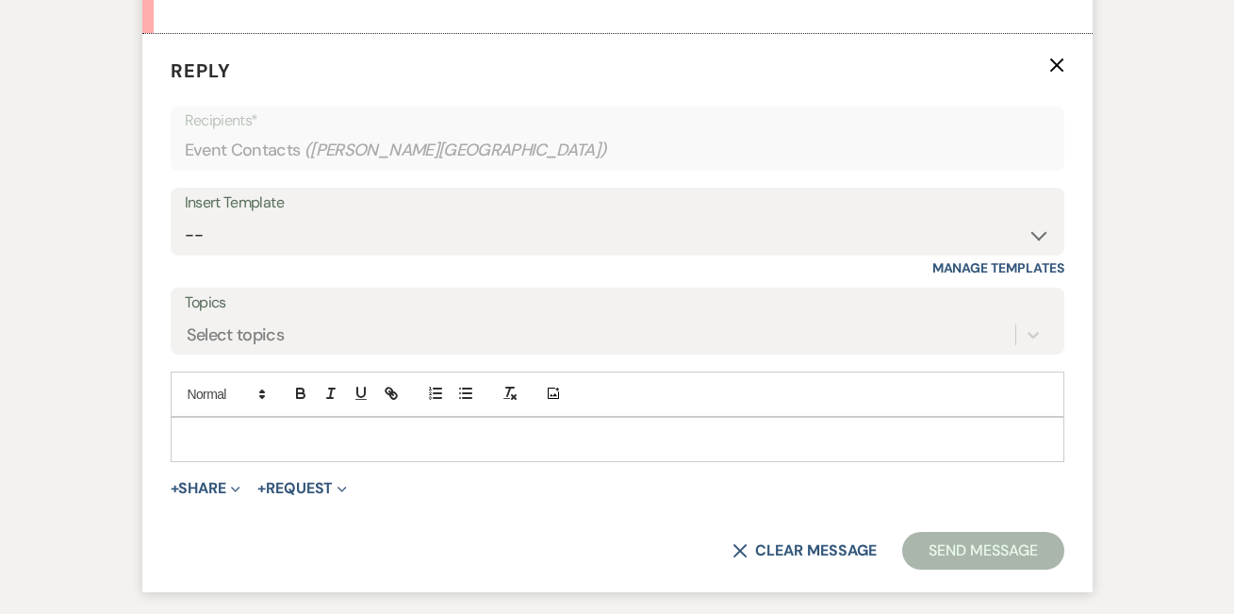
click at [249, 429] on p at bounding box center [617, 439] width 863 height 21
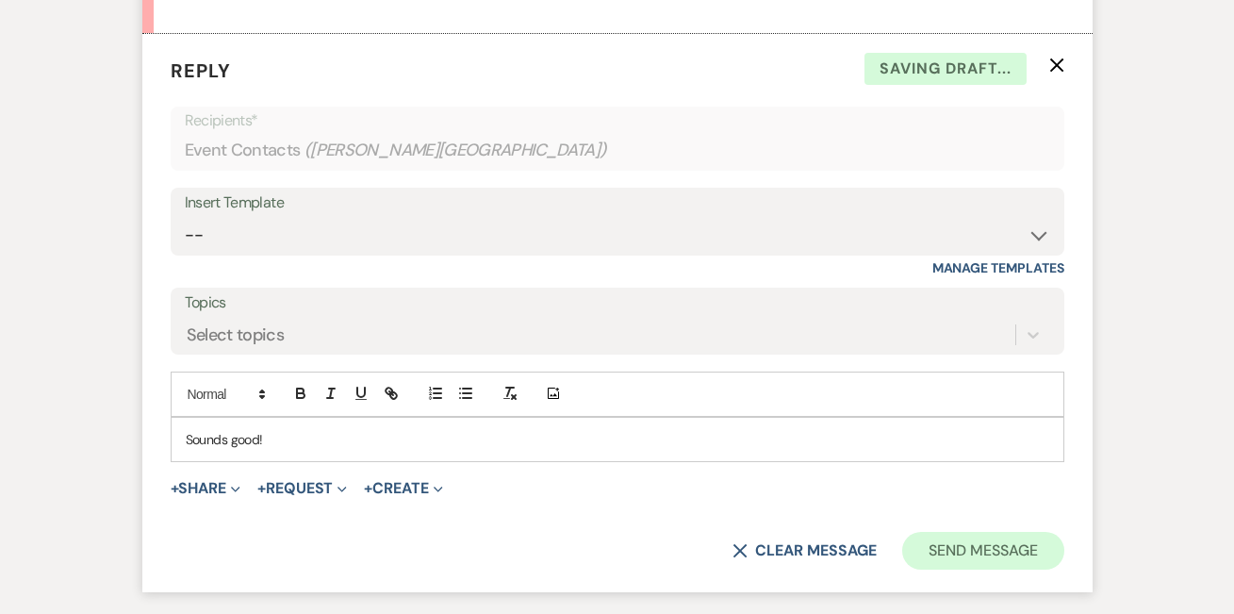
click at [1029, 543] on button "Send Message" at bounding box center [982, 551] width 161 height 38
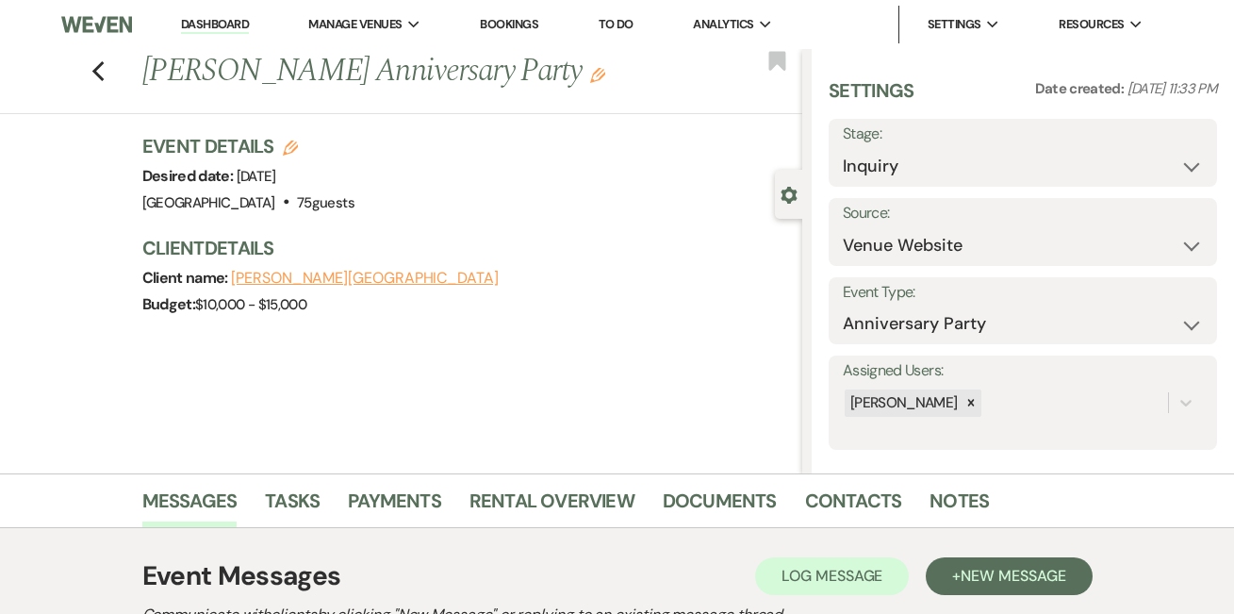
scroll to position [0, 0]
click at [212, 7] on li "Dashboard" at bounding box center [215, 25] width 87 height 38
click at [212, 16] on link "Dashboard" at bounding box center [215, 25] width 68 height 18
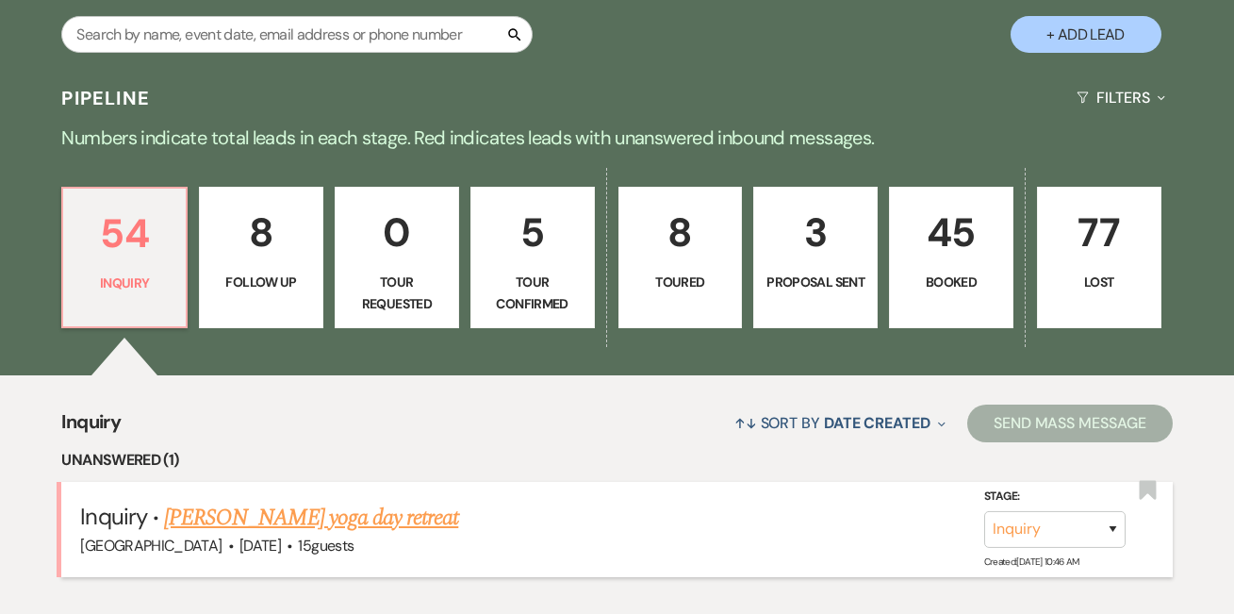
scroll to position [367, 0]
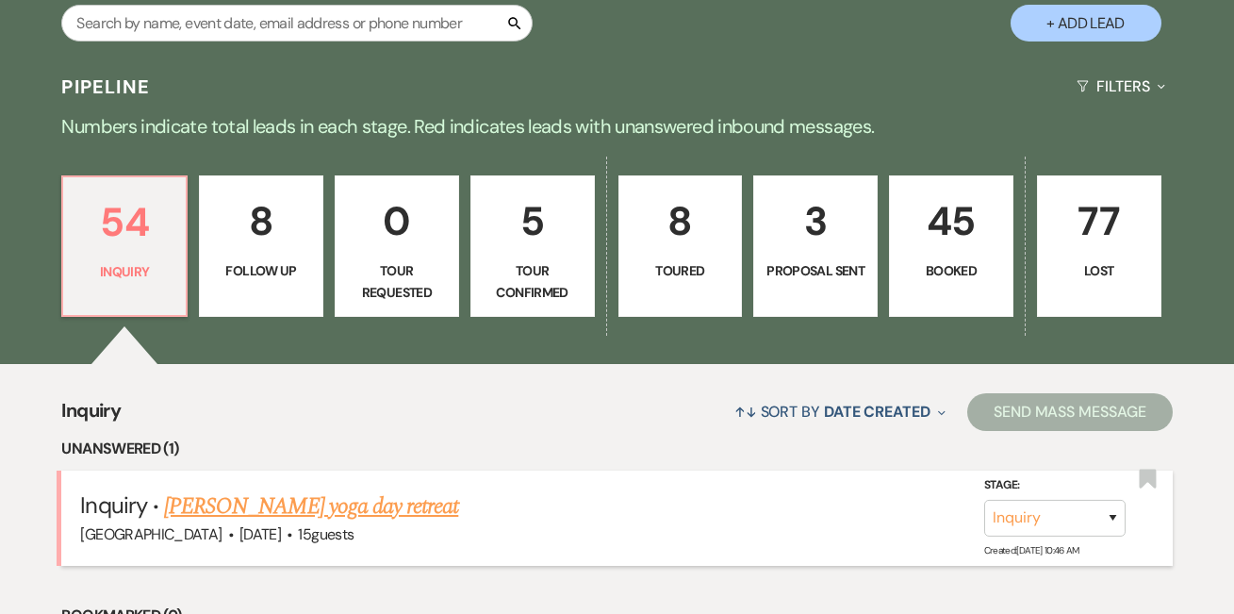
click at [240, 505] on link "[PERSON_NAME] yoga day retreat" at bounding box center [311, 506] width 294 height 34
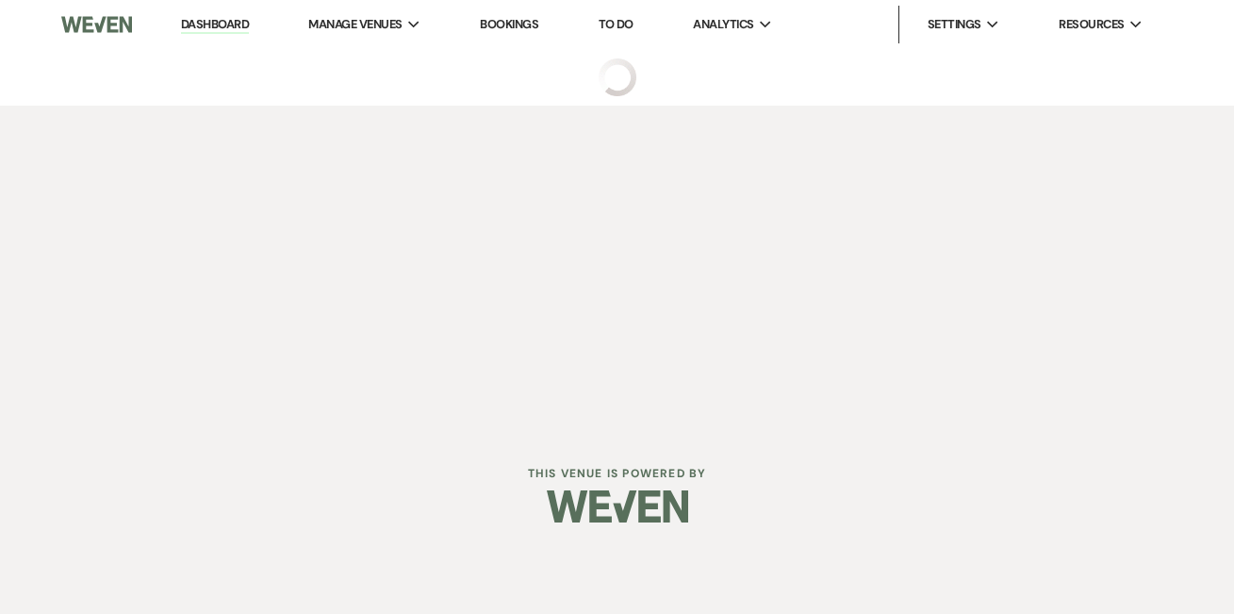
select select "5"
select select "13"
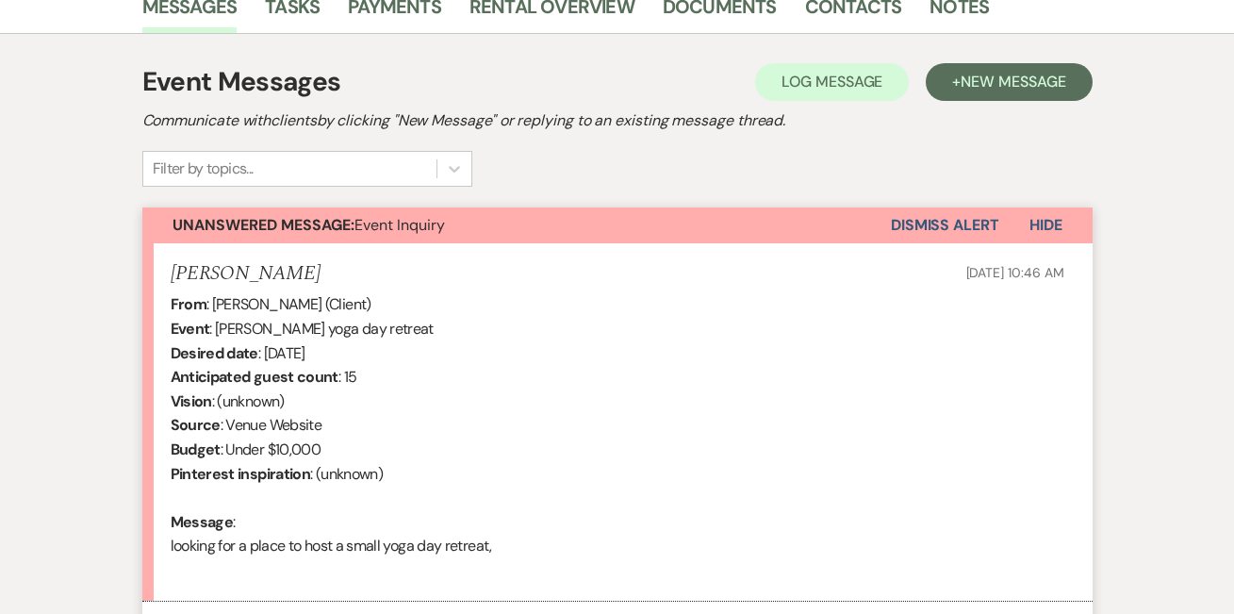
scroll to position [554, 0]
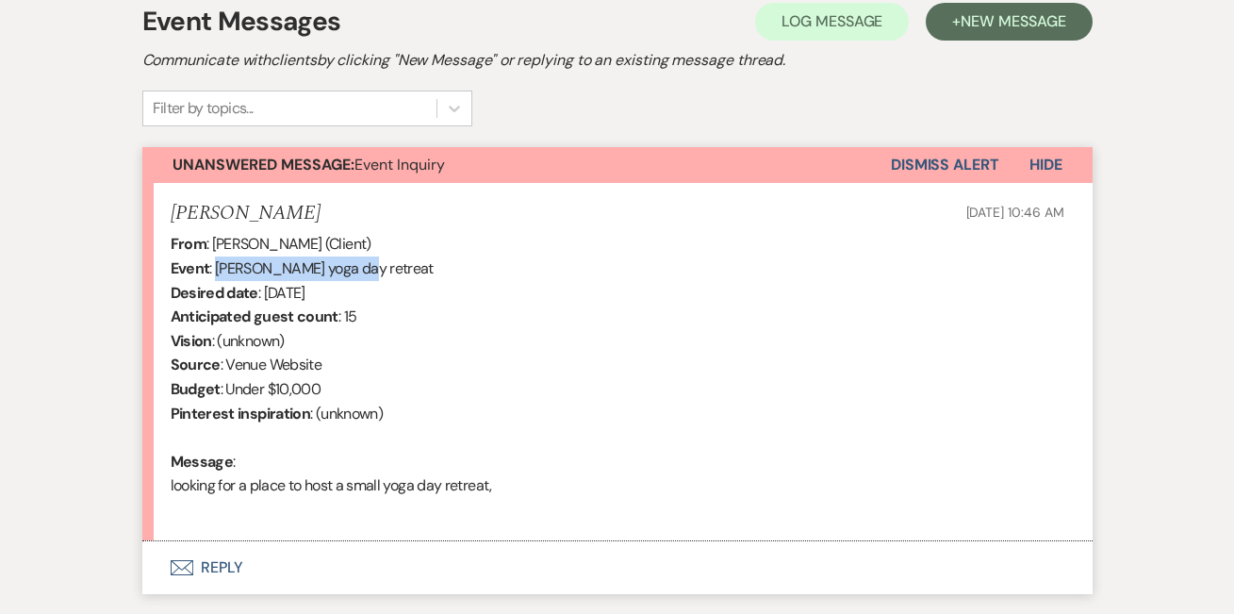
drag, startPoint x: 355, startPoint y: 266, endPoint x: 214, endPoint y: 268, distance: 141.4
click at [214, 269] on div "From : [PERSON_NAME] (Client) Event : [PERSON_NAME] yoga day retreat Desired da…" at bounding box center [618, 376] width 894 height 289
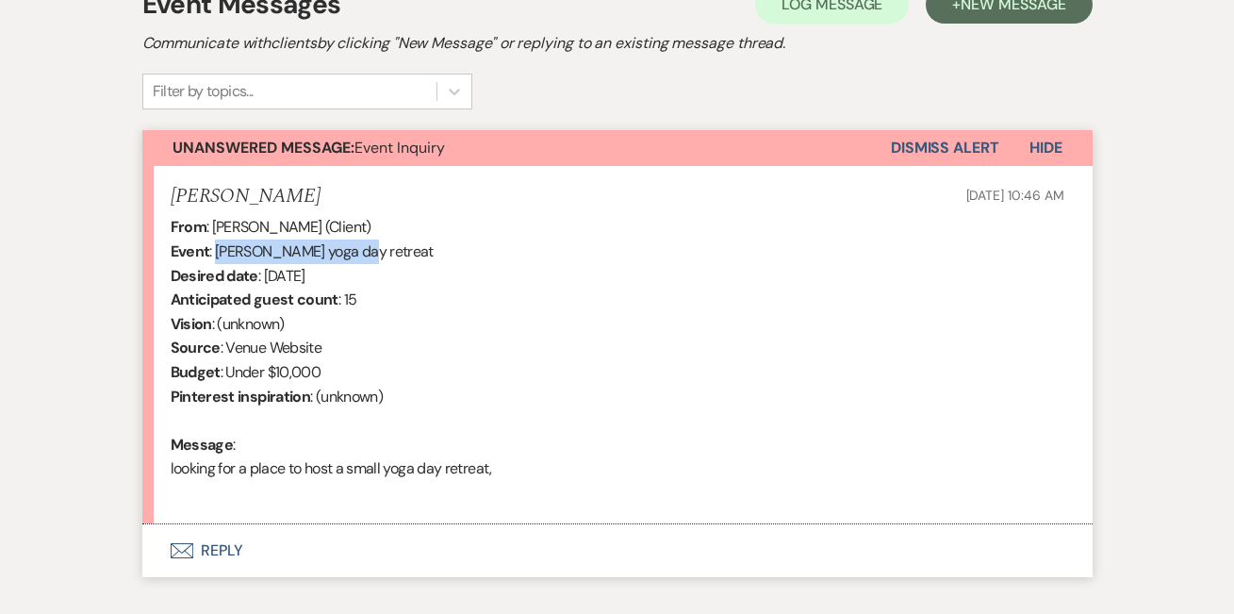
scroll to position [572, 0]
click at [478, 238] on div "From : [PERSON_NAME] (Client) Event : [PERSON_NAME] yoga day retreat Desired da…" at bounding box center [618, 358] width 894 height 289
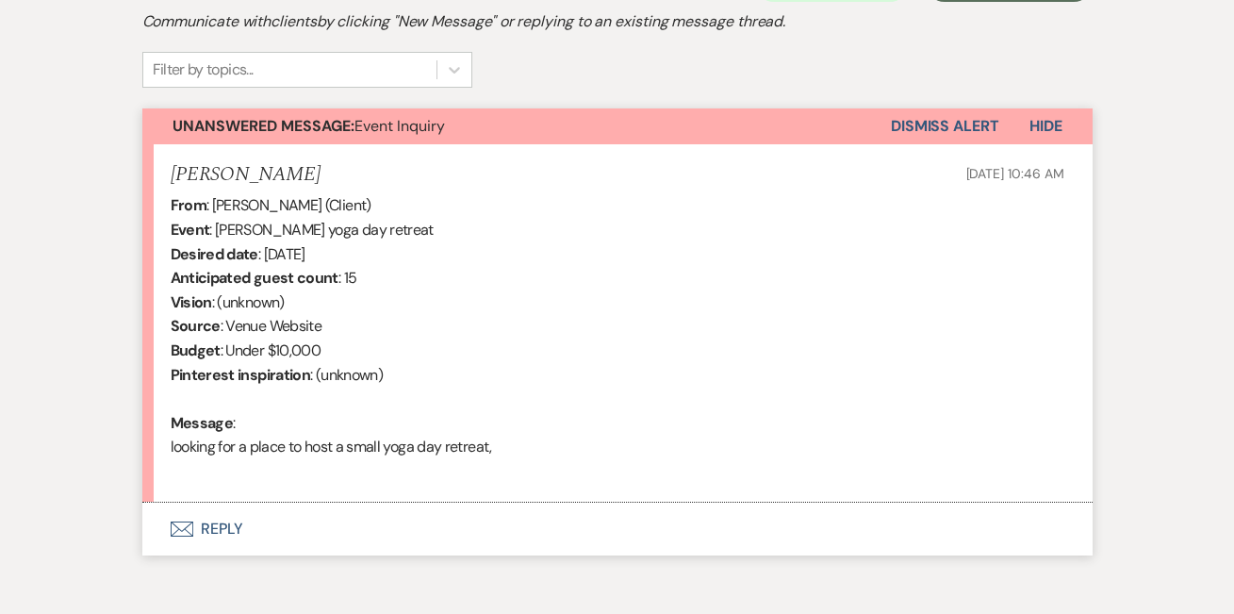
scroll to position [609, 0]
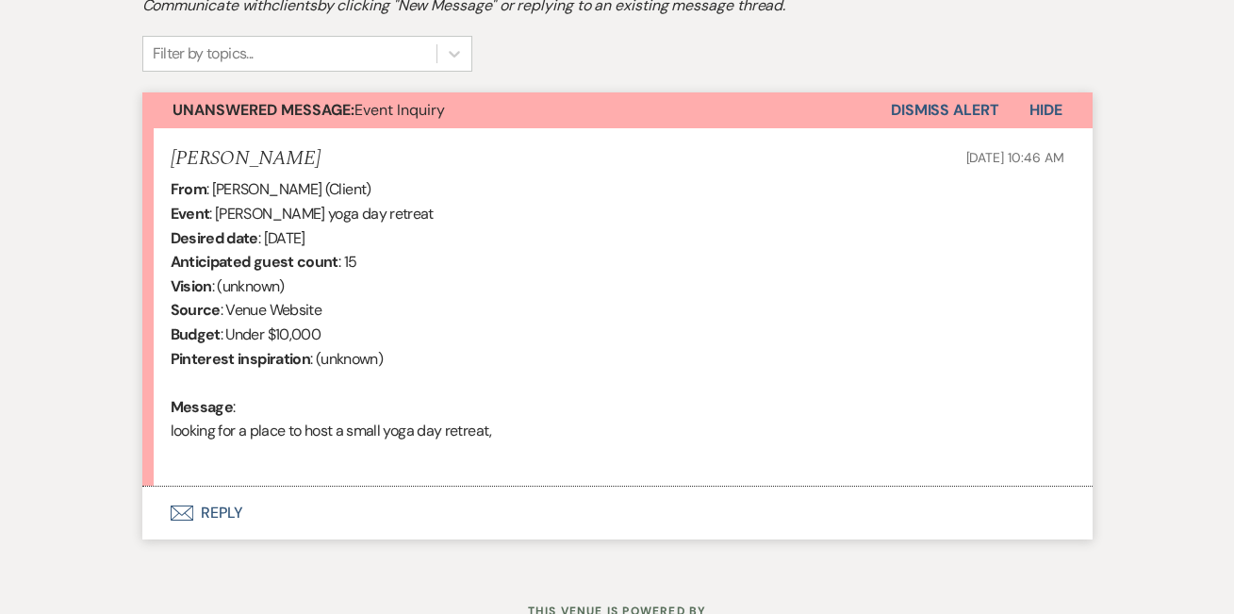
click at [227, 501] on button "Envelope Reply" at bounding box center [617, 512] width 950 height 53
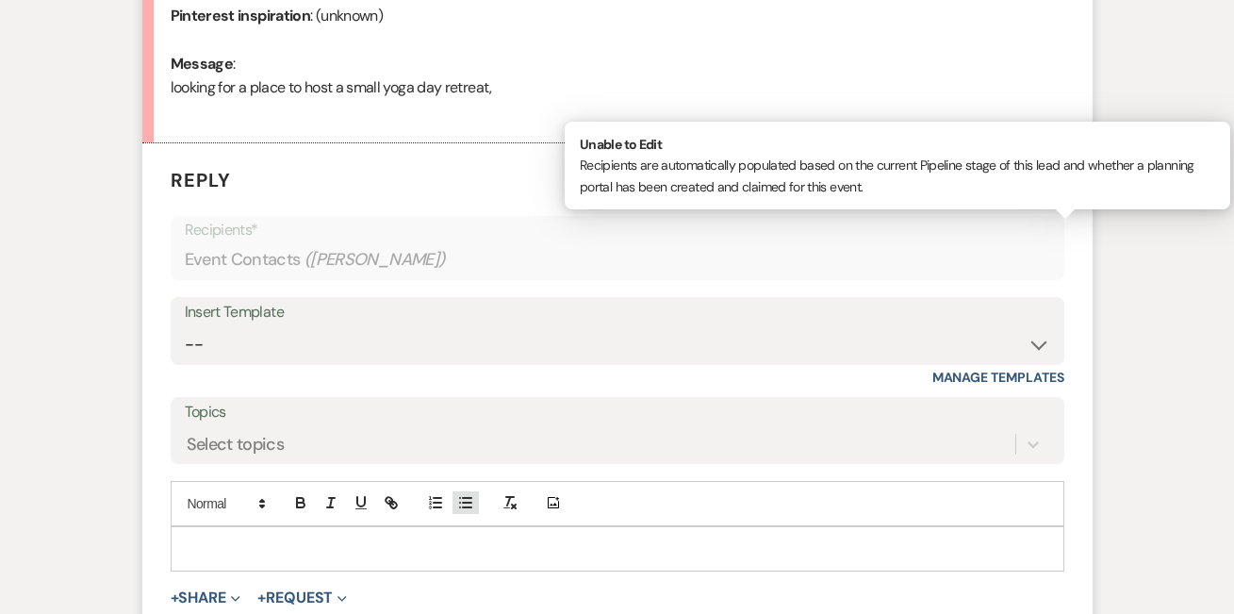
scroll to position [1059, 0]
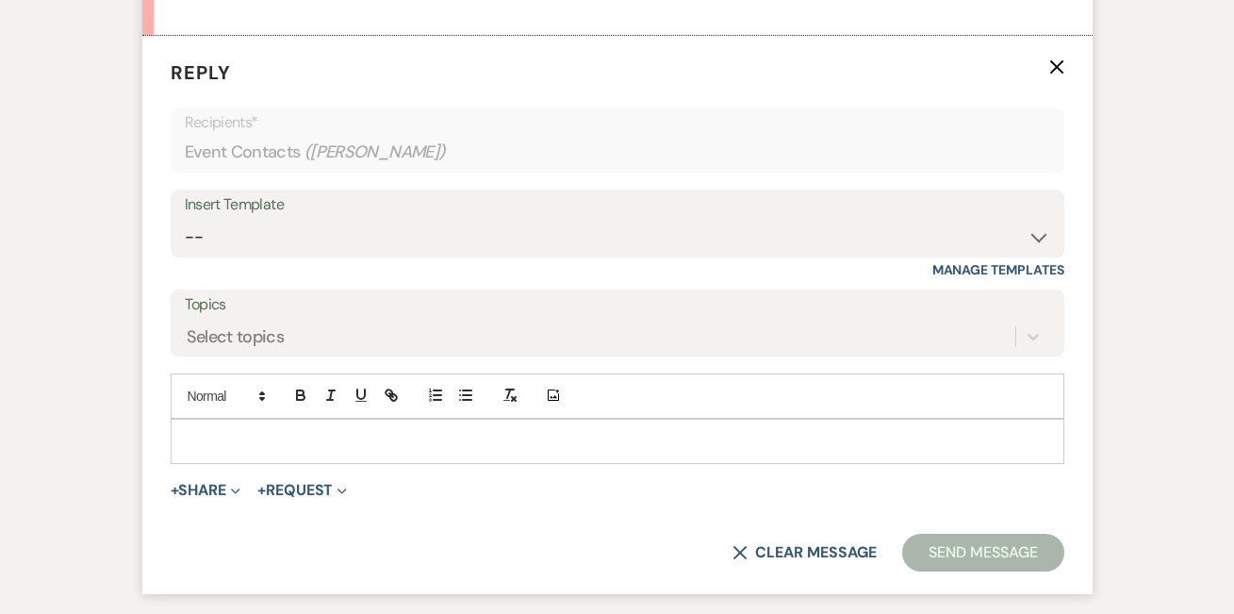
click at [434, 431] on p at bounding box center [617, 441] width 863 height 21
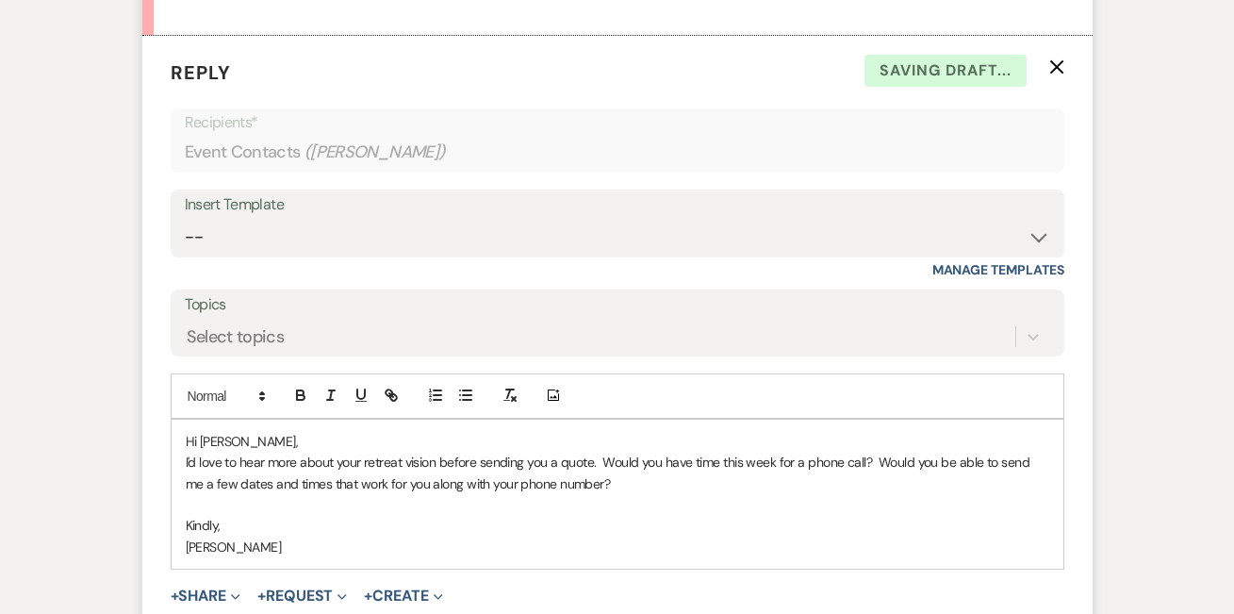
click at [186, 453] on p "I'd love to hear more about your retreat vision before sending you a quote. Wou…" at bounding box center [617, 472] width 863 height 42
click at [369, 451] on p "I'd love to hear more about your retreat vision before sending you a quote. Wou…" at bounding box center [617, 472] width 863 height 42
click at [412, 494] on p at bounding box center [617, 504] width 863 height 21
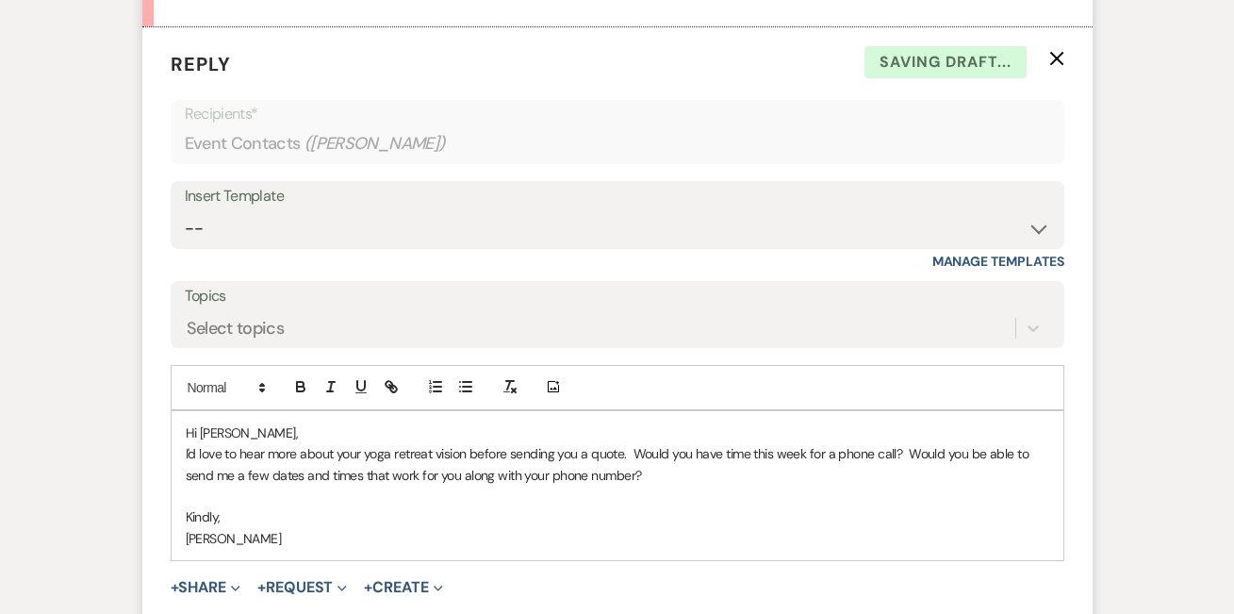
click at [455, 506] on p "Kindly," at bounding box center [617, 516] width 863 height 21
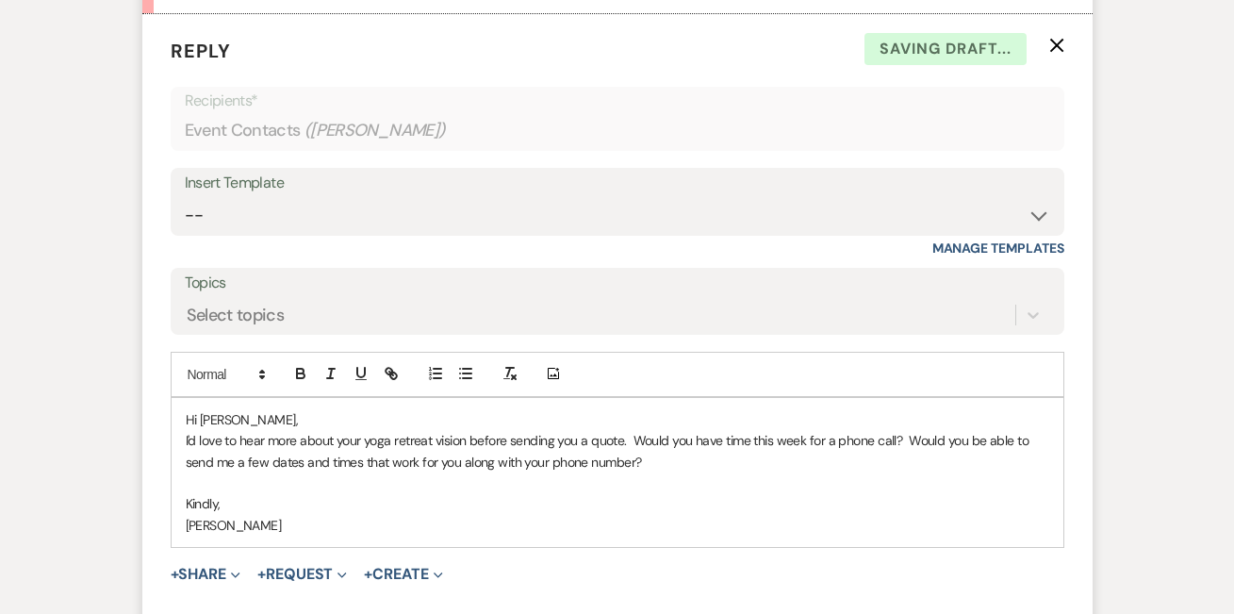
scroll to position [1087, 0]
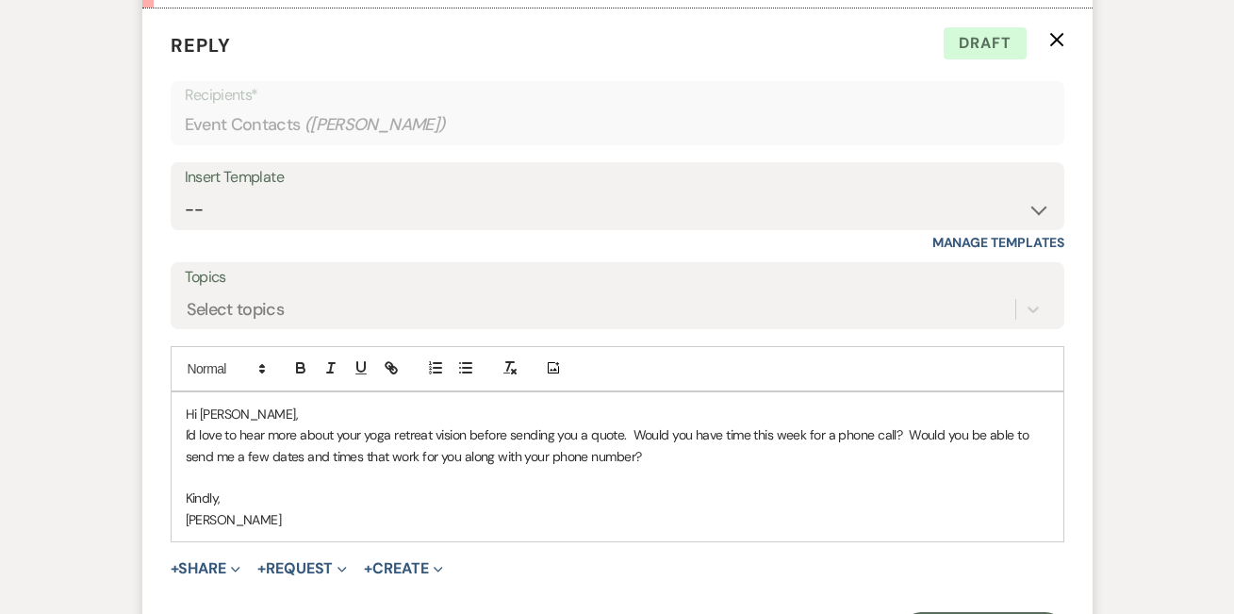
click at [637, 443] on p "I'd love to hear more about your yoga retreat vision before sending you a quote…" at bounding box center [617, 445] width 863 height 42
click at [633, 443] on p "I'd love to hear more about your yoga retreat vision before sending you a quote…" at bounding box center [617, 445] width 863 height 42
click at [645, 451] on p "I'd love to hear more about your yoga retreat vision before sending you a quote…" at bounding box center [617, 445] width 863 height 42
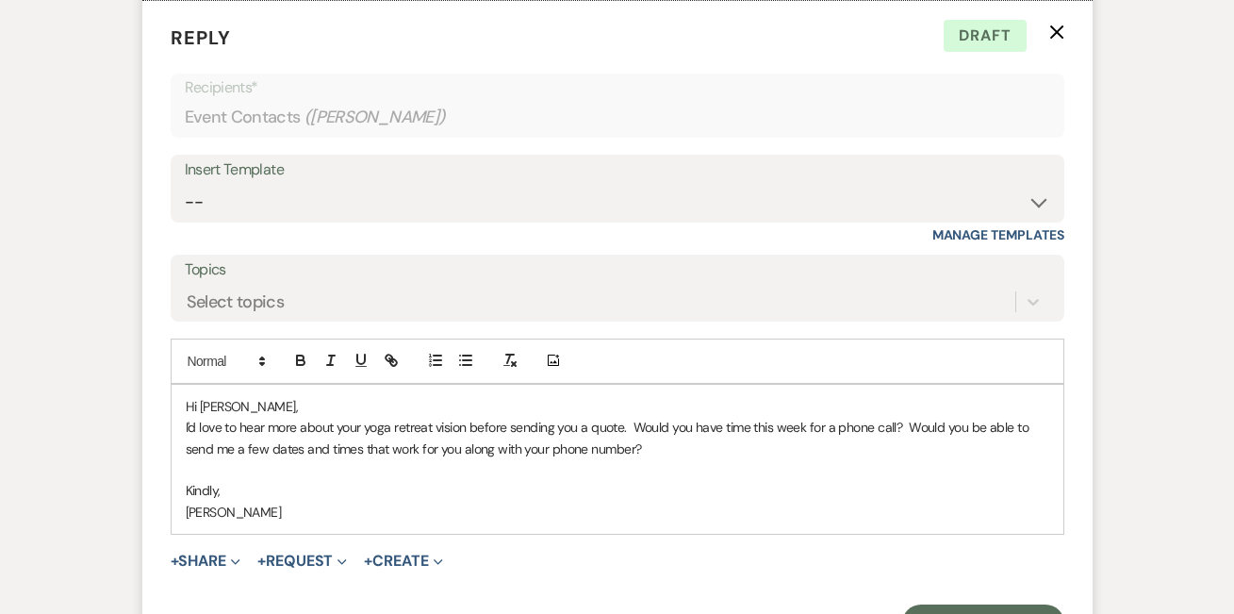
click at [616, 480] on p "Kindly," at bounding box center [617, 490] width 863 height 21
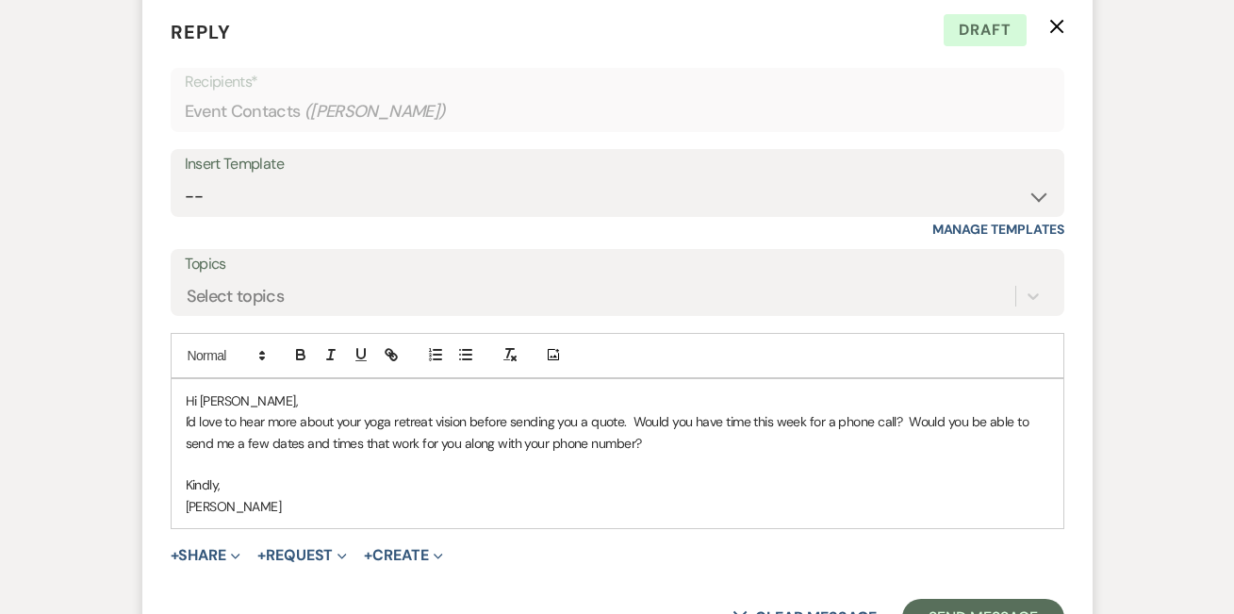
scroll to position [1101, 0]
click at [629, 410] on p "I'd love to hear more about your yoga retreat vision before sending you a quote…" at bounding box center [617, 431] width 863 height 42
click at [186, 410] on p "I'd love to hear more about your yoga retreat vision before sending you a quote…" at bounding box center [617, 431] width 863 height 42
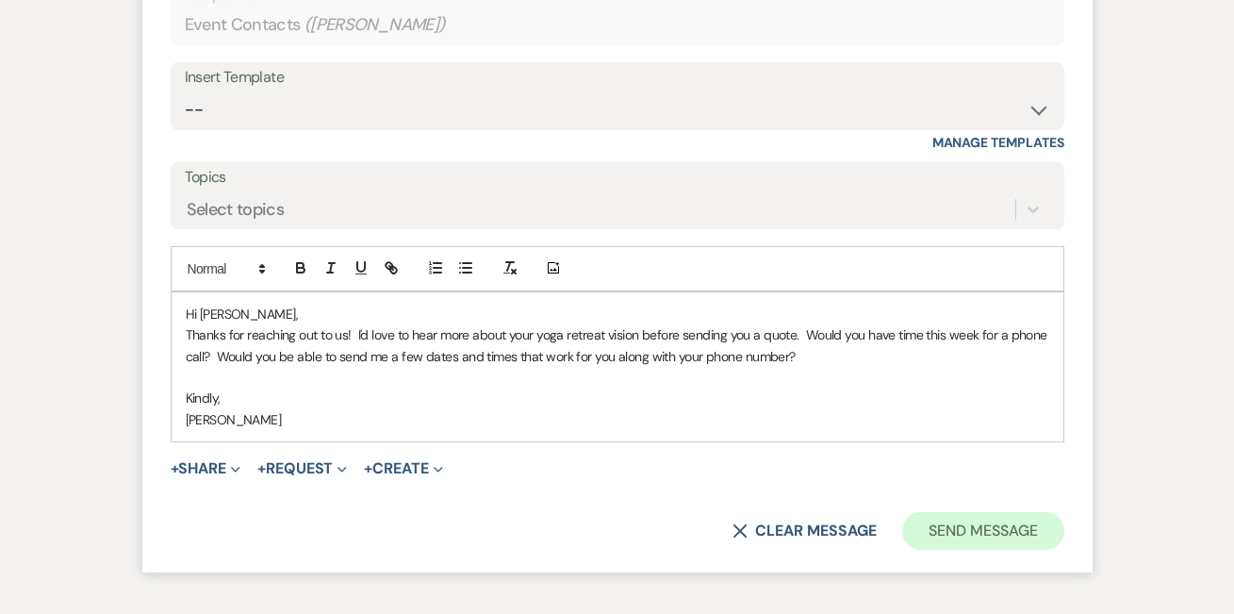
click at [953, 512] on button "Send Message" at bounding box center [982, 531] width 161 height 38
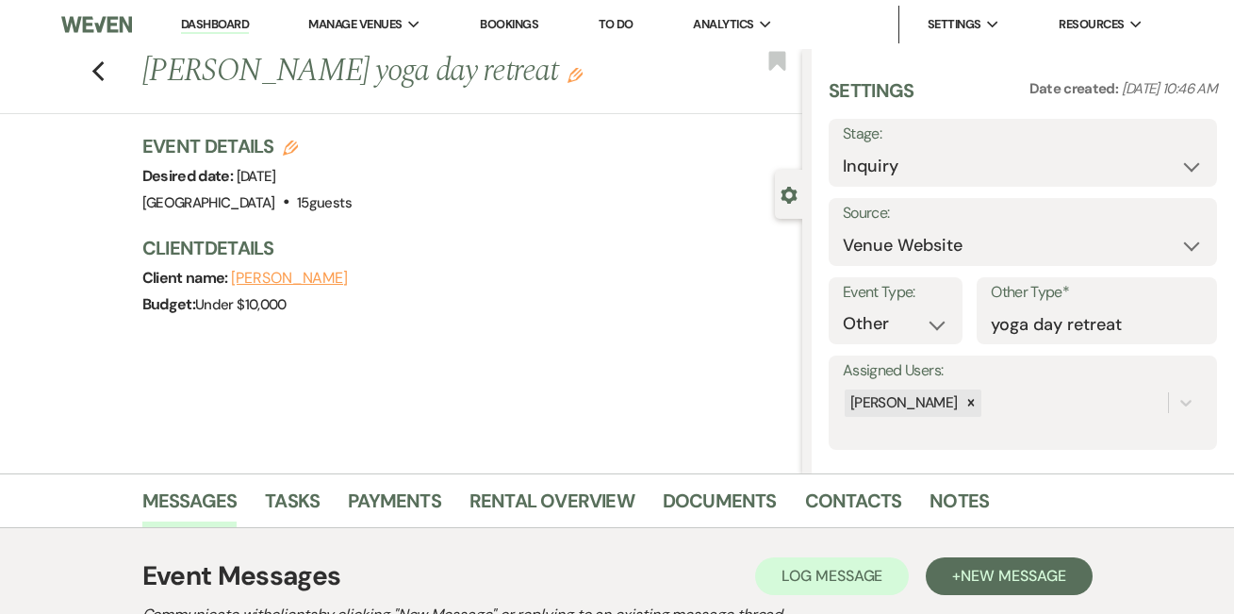
scroll to position [0, 0]
click at [219, 27] on link "Dashboard" at bounding box center [215, 25] width 68 height 18
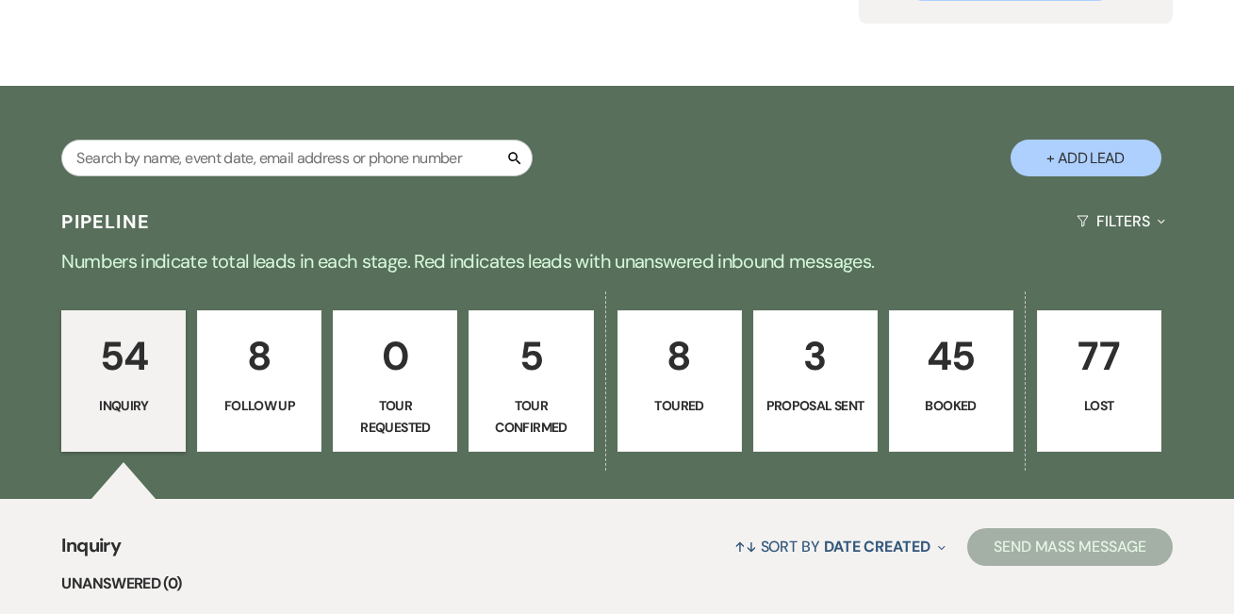
scroll to position [366, 0]
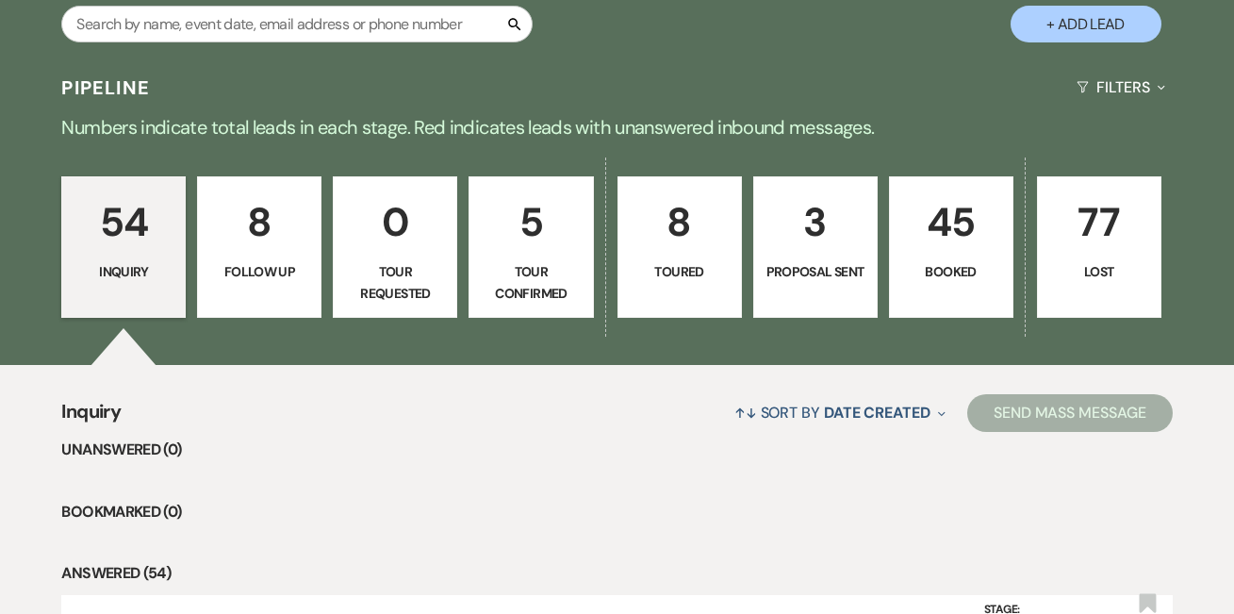
click at [942, 265] on p "Booked" at bounding box center [951, 271] width 100 height 21
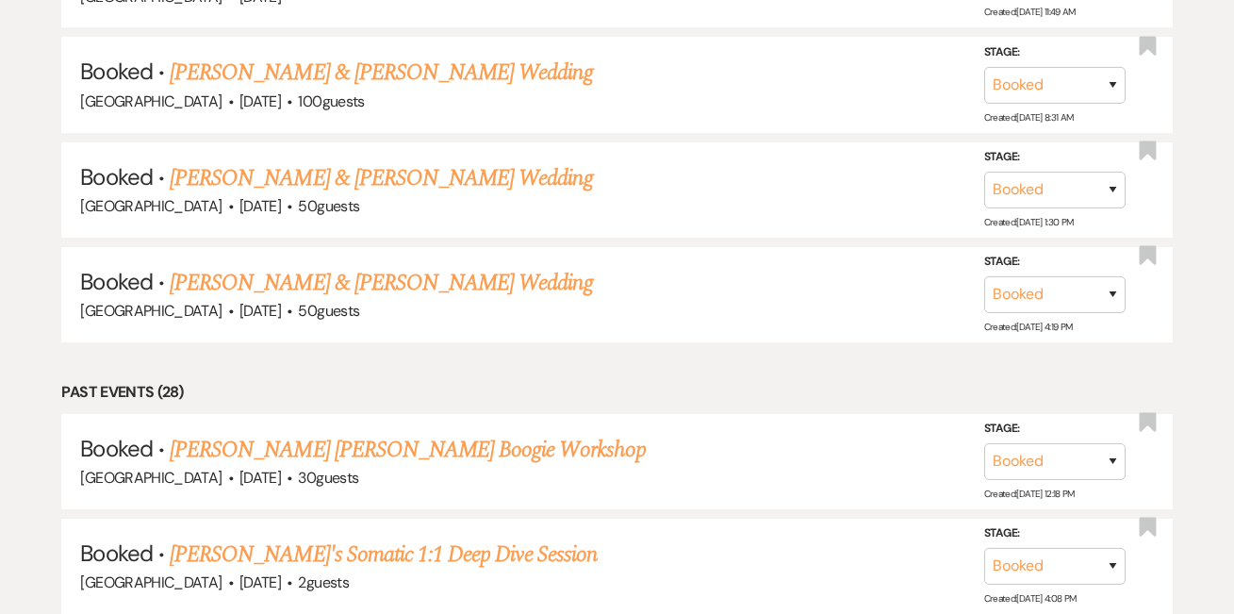
scroll to position [2388, 0]
